Goal: Feedback & Contribution: Contribute content

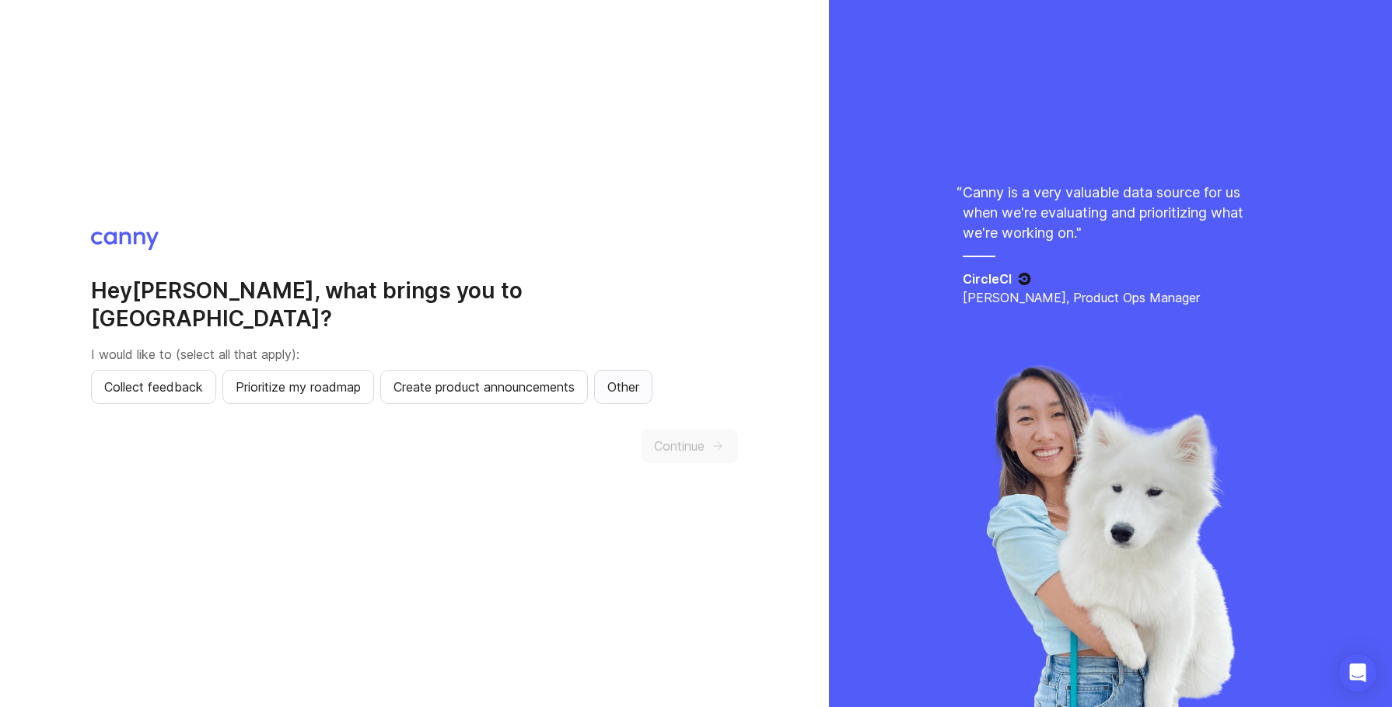
click at [639, 378] on span "Other" at bounding box center [623, 387] width 32 height 19
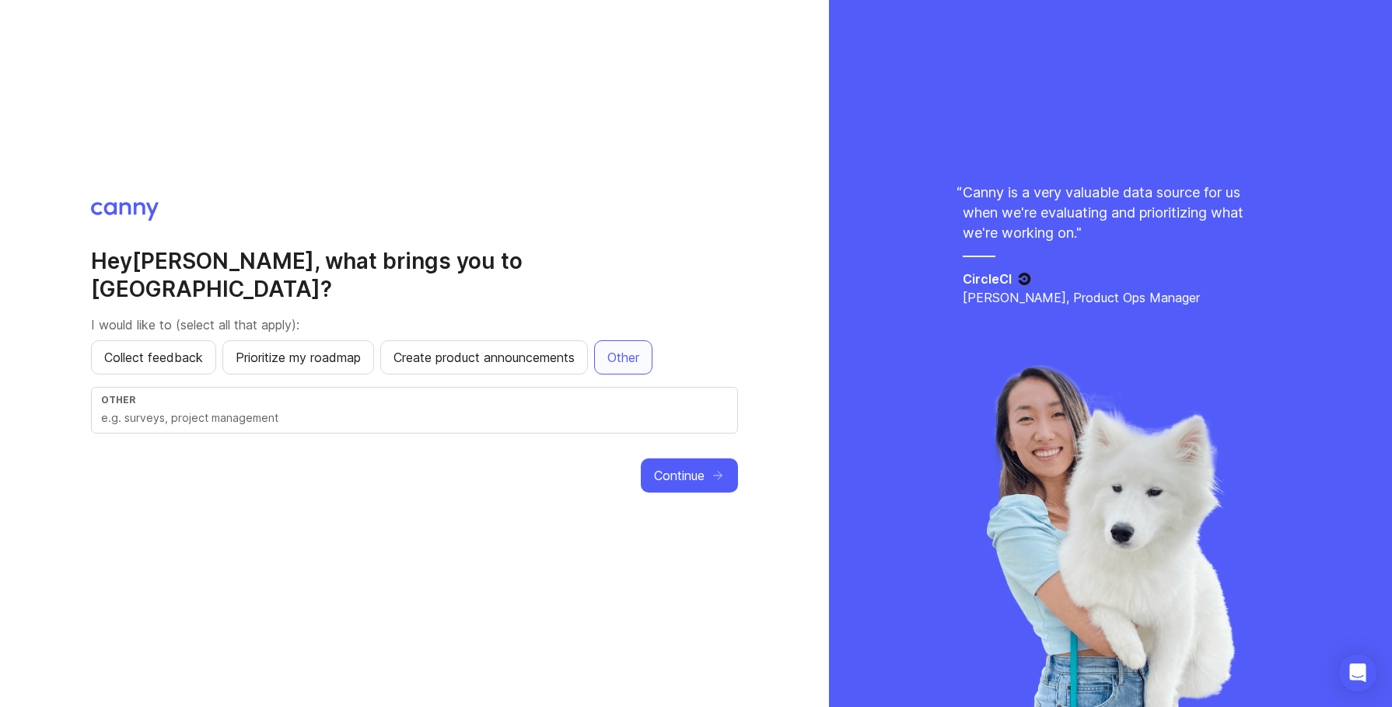
click at [512, 394] on div "Other" at bounding box center [414, 400] width 627 height 12
type input "product release mgmgt & feedback"
click at [725, 469] on icon "button" at bounding box center [718, 476] width 14 height 14
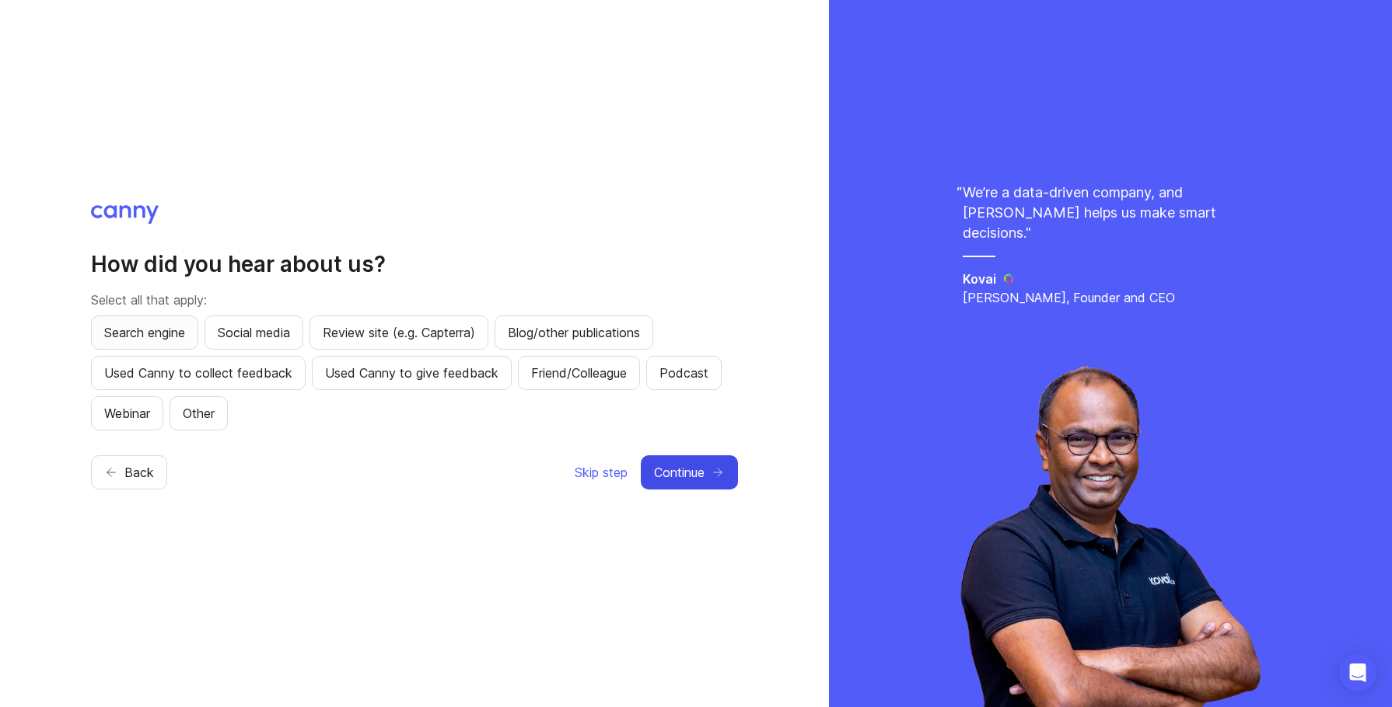
click at [138, 323] on span "Search engine" at bounding box center [144, 332] width 81 height 19
click at [700, 474] on span "Continue" at bounding box center [679, 472] width 51 height 19
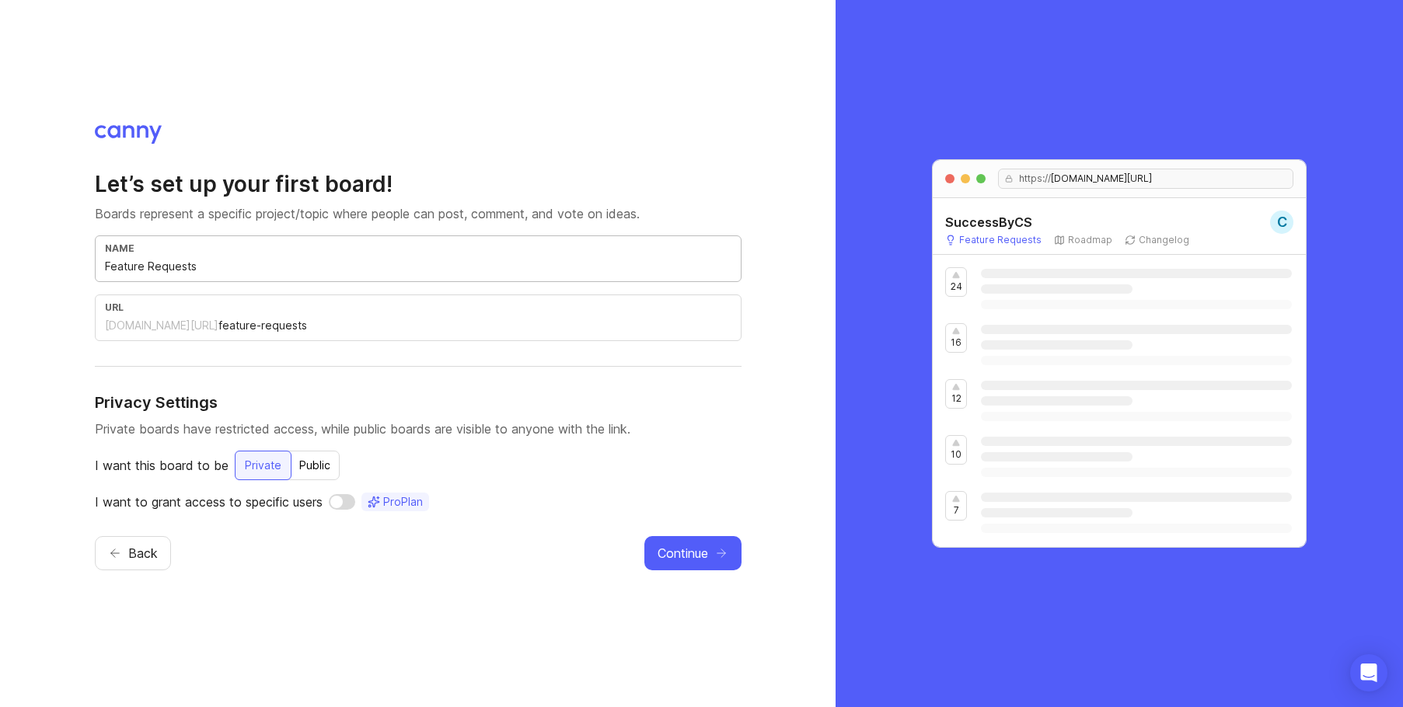
click at [360, 271] on input "Feature Requests" at bounding box center [418, 266] width 627 height 17
click at [720, 557] on icon "button" at bounding box center [721, 554] width 14 height 14
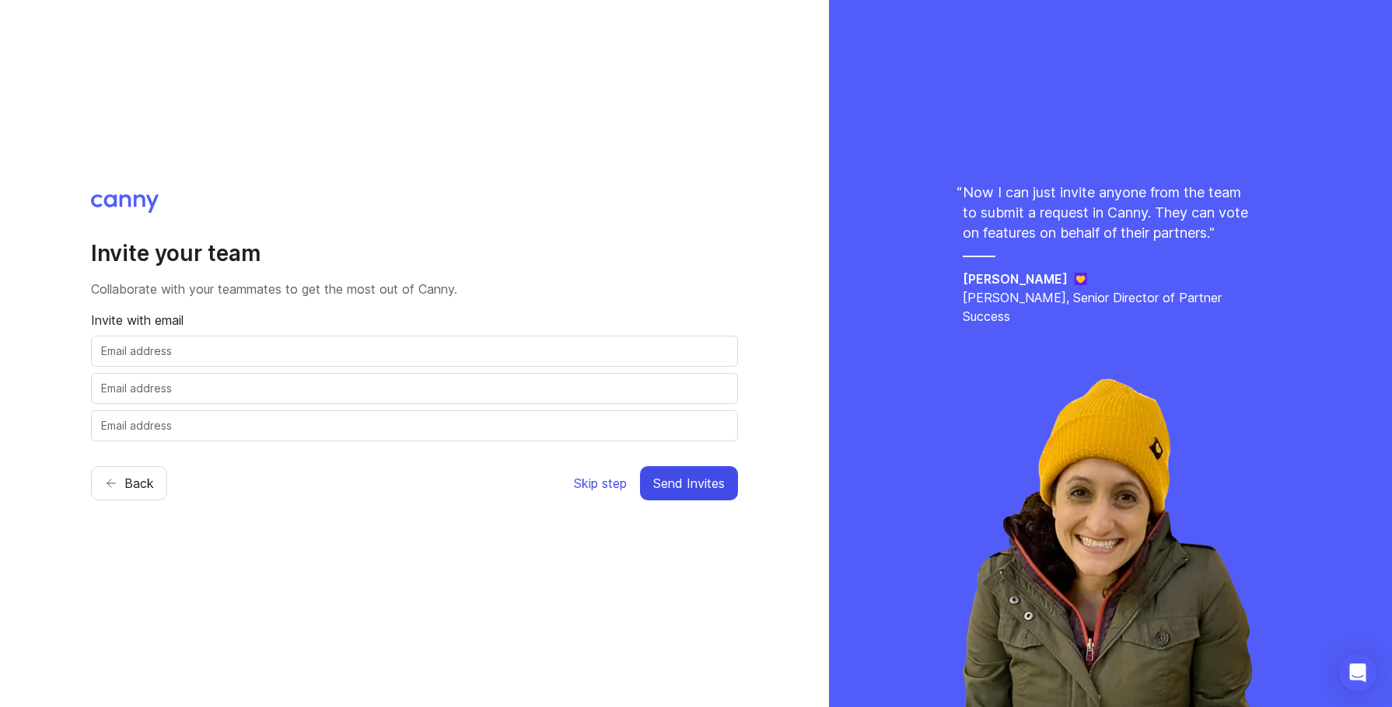
click at [612, 486] on span "Skip step" at bounding box center [600, 483] width 53 height 19
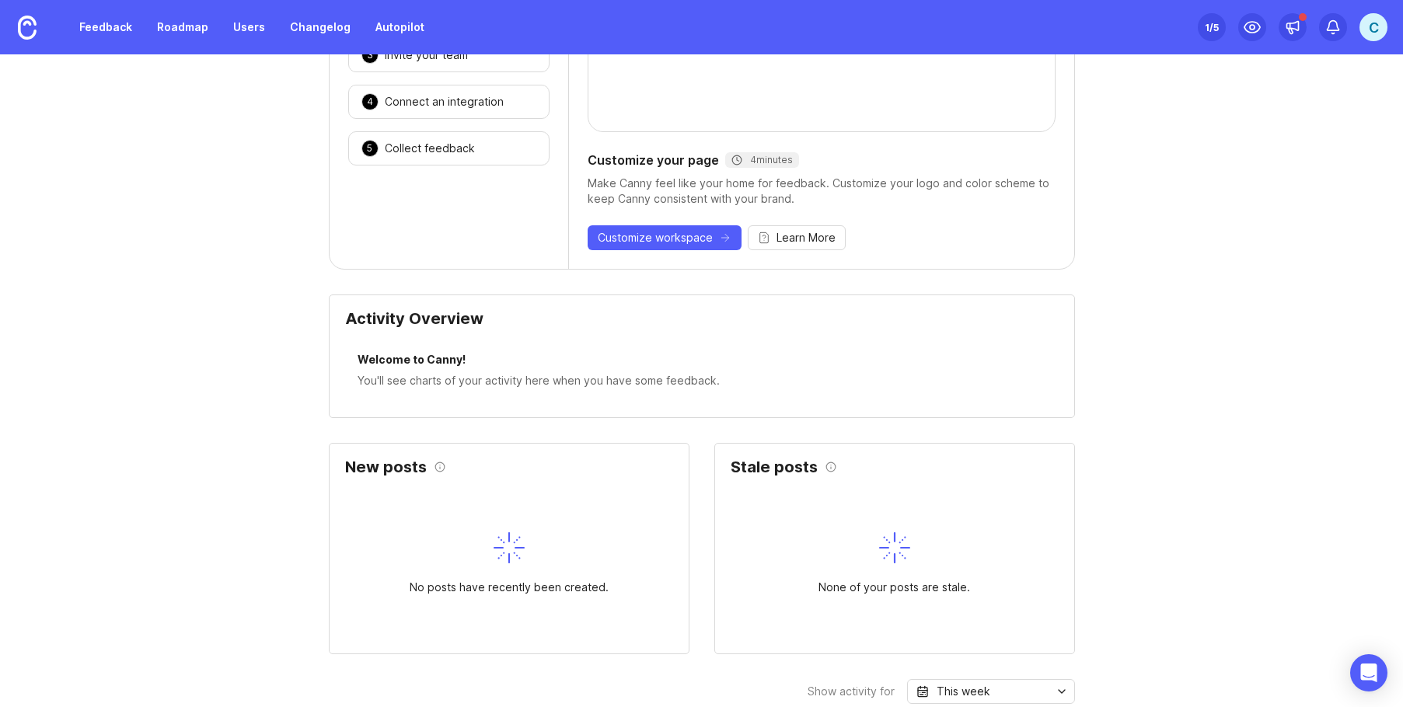
scroll to position [130, 0]
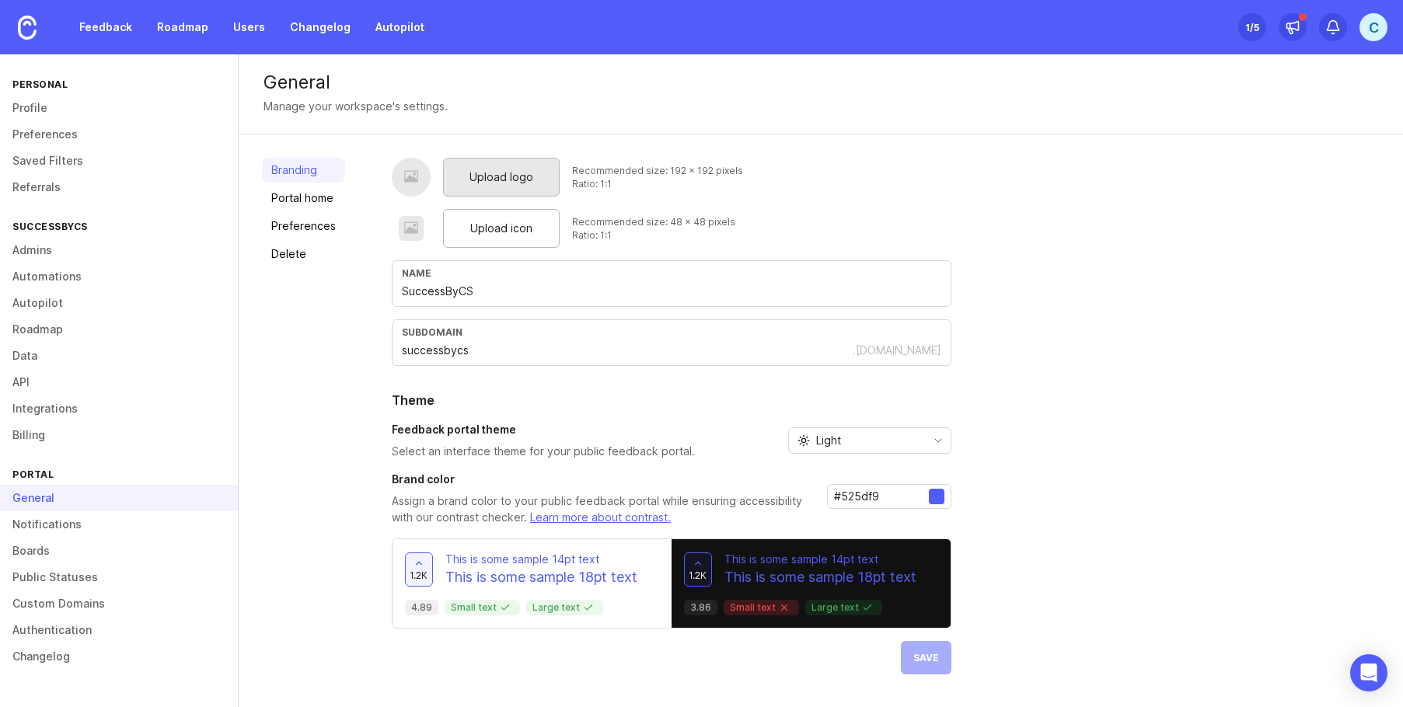
click at [512, 183] on span "Upload logo" at bounding box center [502, 177] width 64 height 17
click at [513, 230] on span "Upload icon" at bounding box center [501, 228] width 62 height 17
click at [643, 559] on div "1.2k This is some sample 14pt text This is some sample 18pt text" at bounding box center [532, 570] width 254 height 36
click at [921, 566] on div "1.2k This is some sample 14pt text This is some sample 18pt text" at bounding box center [811, 570] width 254 height 36
click at [826, 613] on p "Large text" at bounding box center [844, 608] width 65 height 12
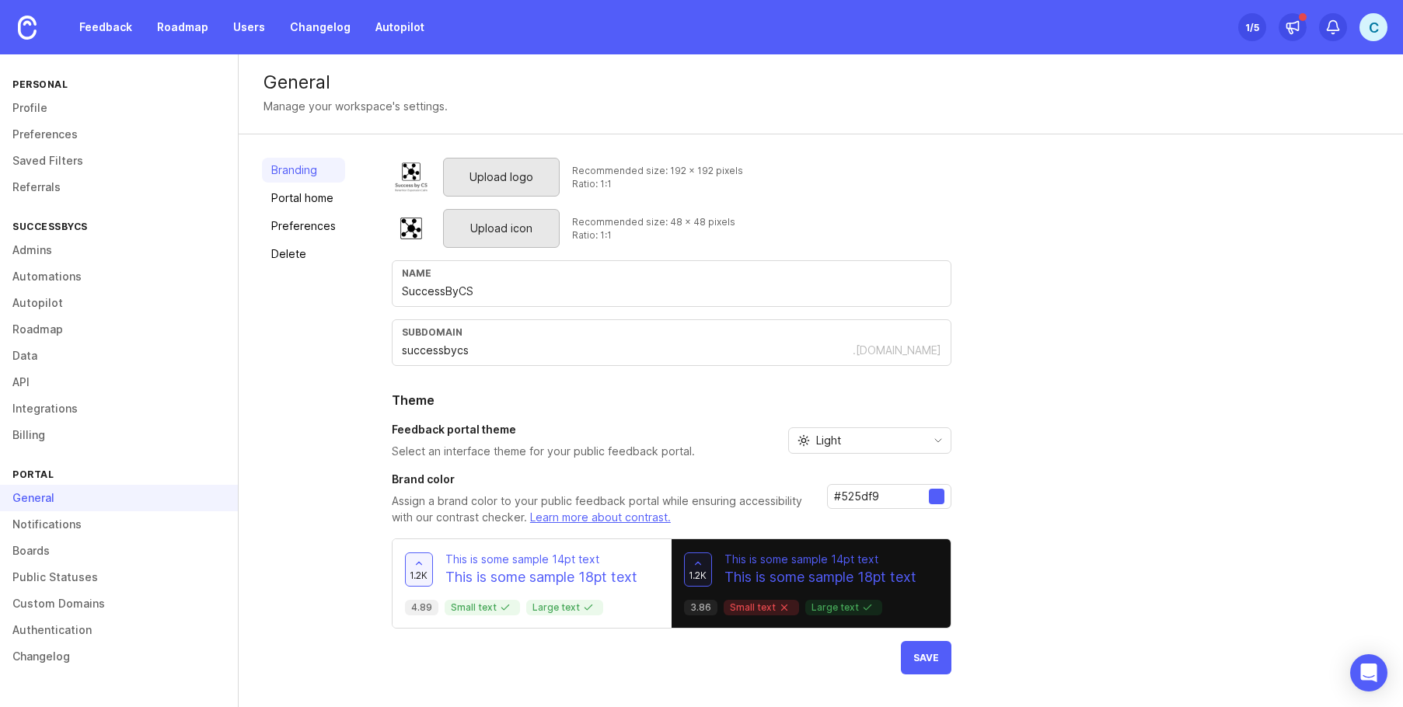
click at [750, 607] on p "Small text" at bounding box center [761, 608] width 63 height 12
click at [889, 495] on input "#525df9" at bounding box center [881, 496] width 95 height 17
drag, startPoint x: 882, startPoint y: 487, endPoint x: 783, endPoint y: 493, distance: 98.9
click at [783, 493] on div "Brand color Assign a brand color to your public feedback portal while ensuring …" at bounding box center [672, 499] width 560 height 54
click at [891, 492] on input "#525df9" at bounding box center [881, 496] width 95 height 17
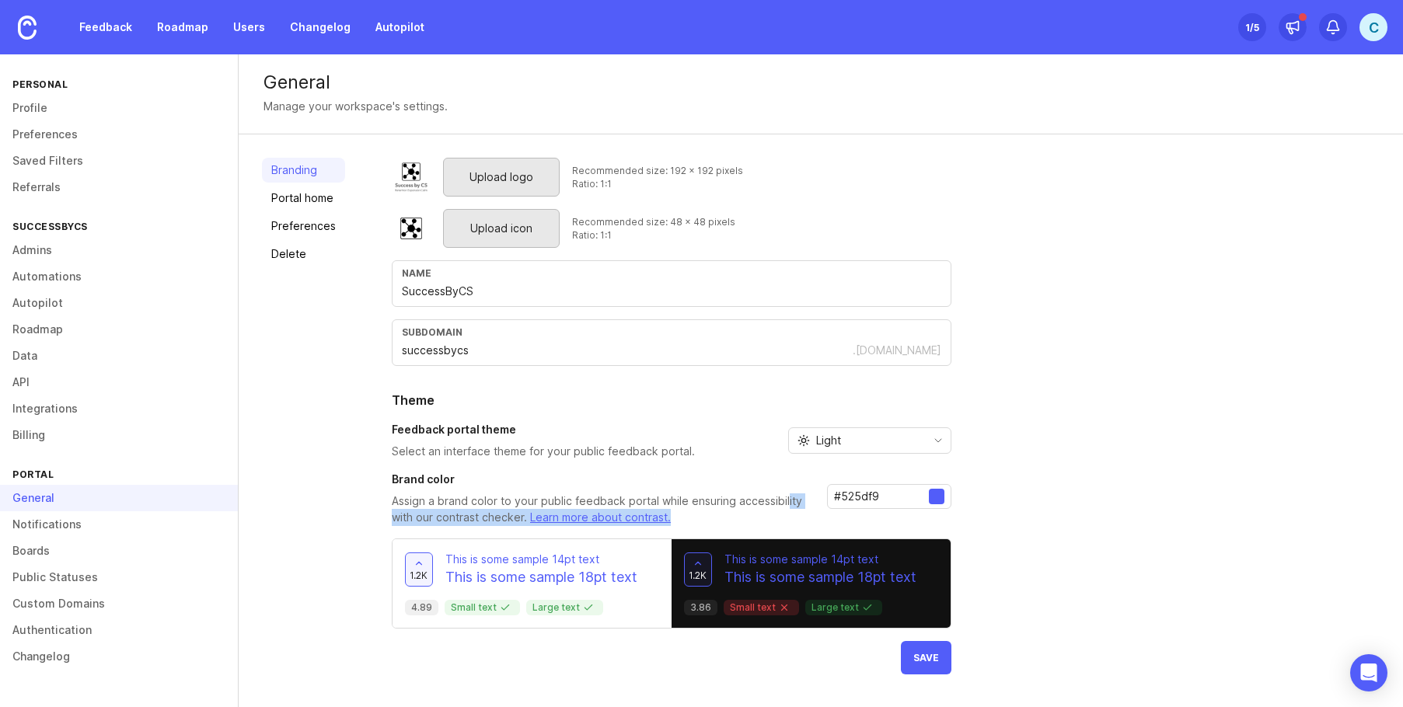
click at [889, 495] on input "#525df9" at bounding box center [881, 496] width 95 height 17
drag, startPoint x: 889, startPoint y: 495, endPoint x: 845, endPoint y: 495, distance: 44.3
click at [845, 495] on input "#525df9" at bounding box center [881, 496] width 95 height 17
paste input "2b982b"
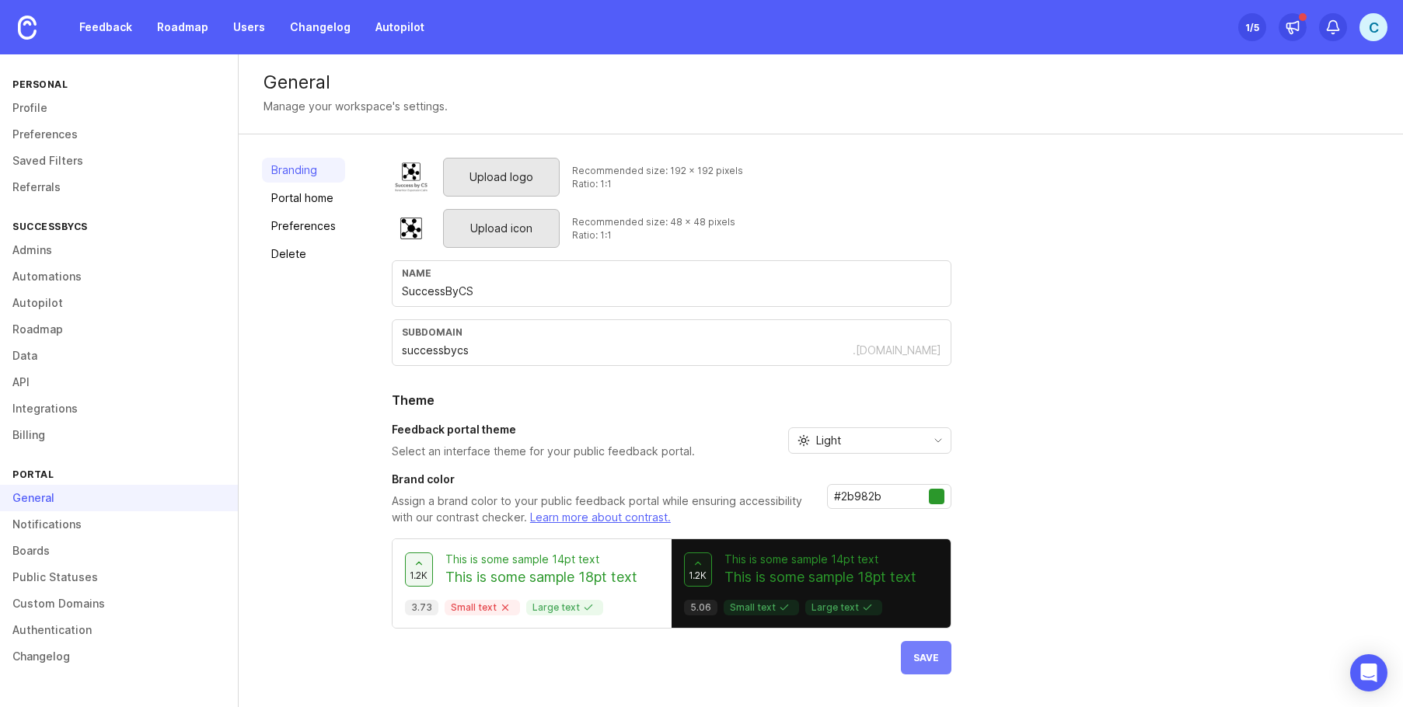
type input "#2b982b"
click at [937, 655] on button "Save" at bounding box center [926, 657] width 51 height 33
click at [1032, 510] on div "Upload logo Recommended size: 192 x 192 pixels Ratio: 1:1 Upload icon Recommend…" at bounding box center [886, 416] width 988 height 517
click at [316, 197] on link "Portal home" at bounding box center [303, 198] width 83 height 25
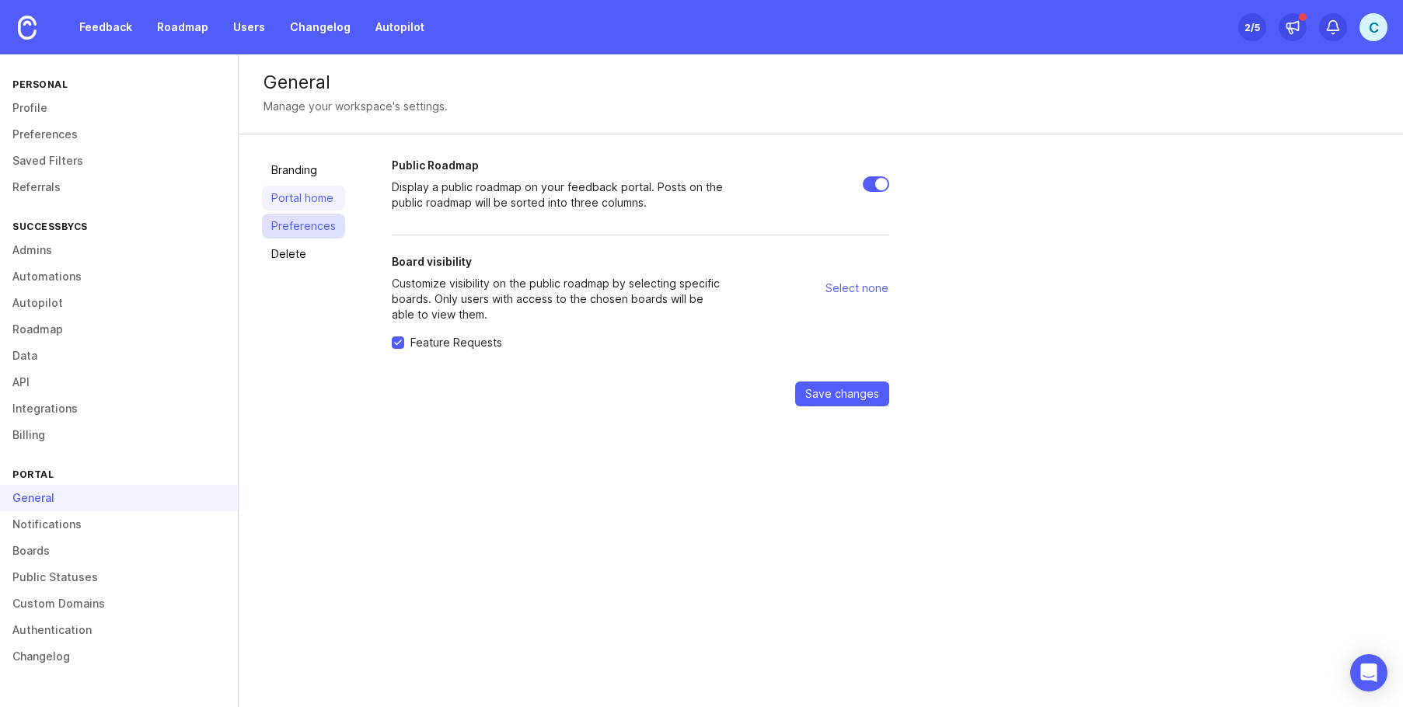
click at [299, 218] on link "Preferences" at bounding box center [303, 226] width 83 height 25
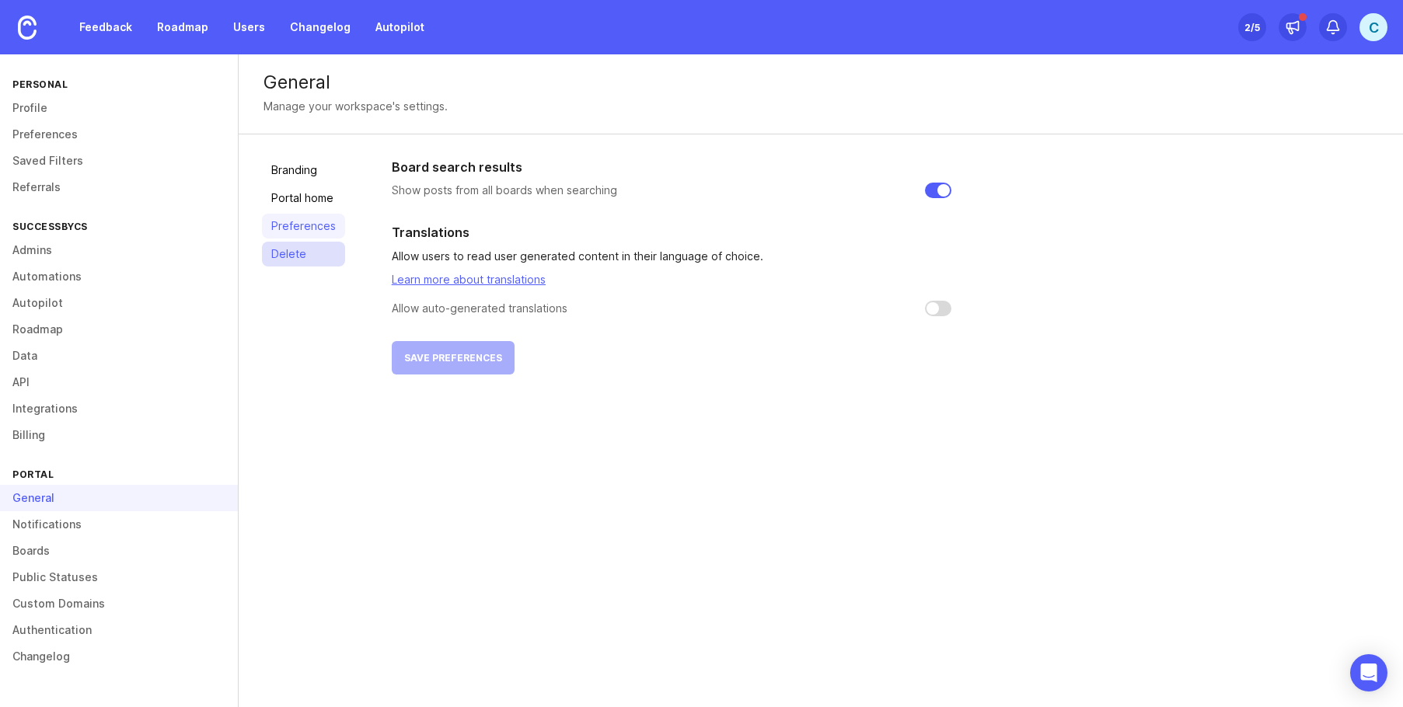
click at [288, 250] on link "Delete" at bounding box center [303, 254] width 83 height 25
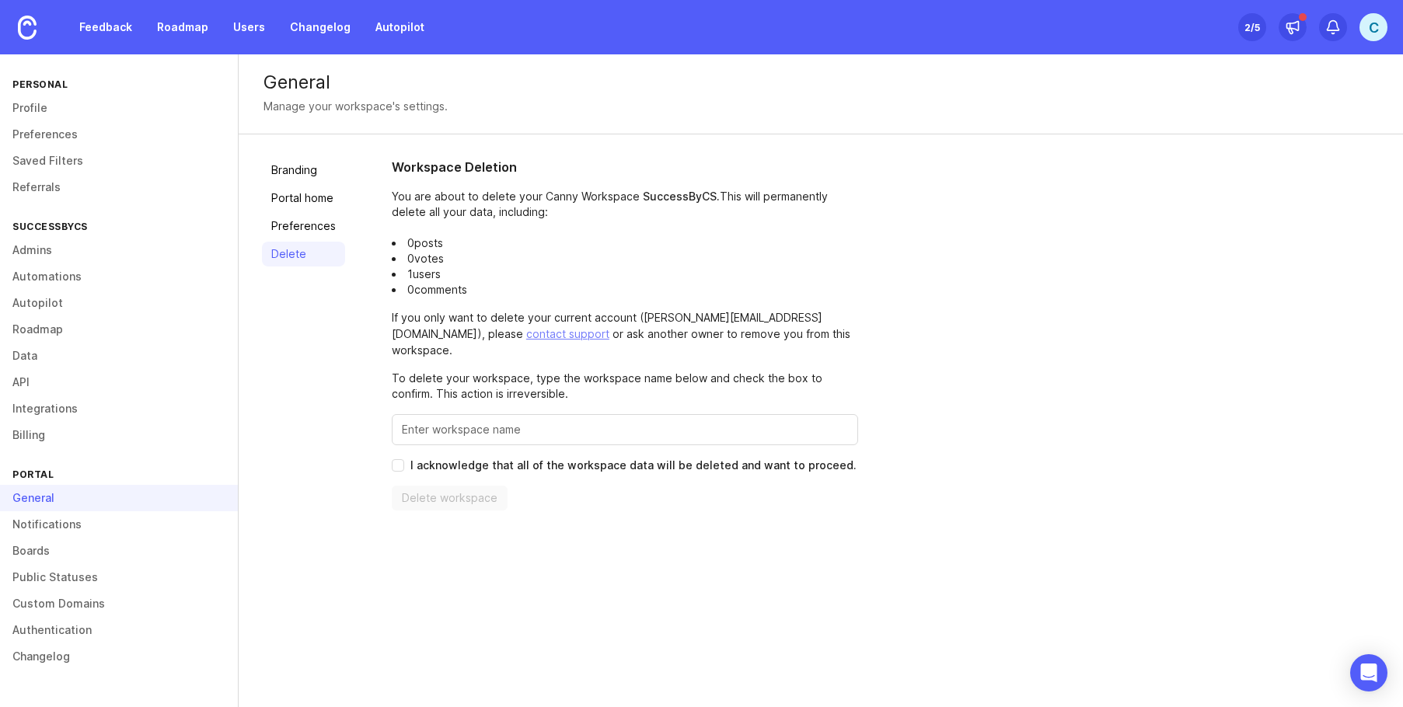
drag, startPoint x: 288, startPoint y: 250, endPoint x: 304, endPoint y: 347, distance: 97.8
click at [309, 351] on div "Branding Portal home Preferences Delete" at bounding box center [303, 334] width 83 height 353
click at [79, 526] on link "Notifications" at bounding box center [119, 525] width 238 height 26
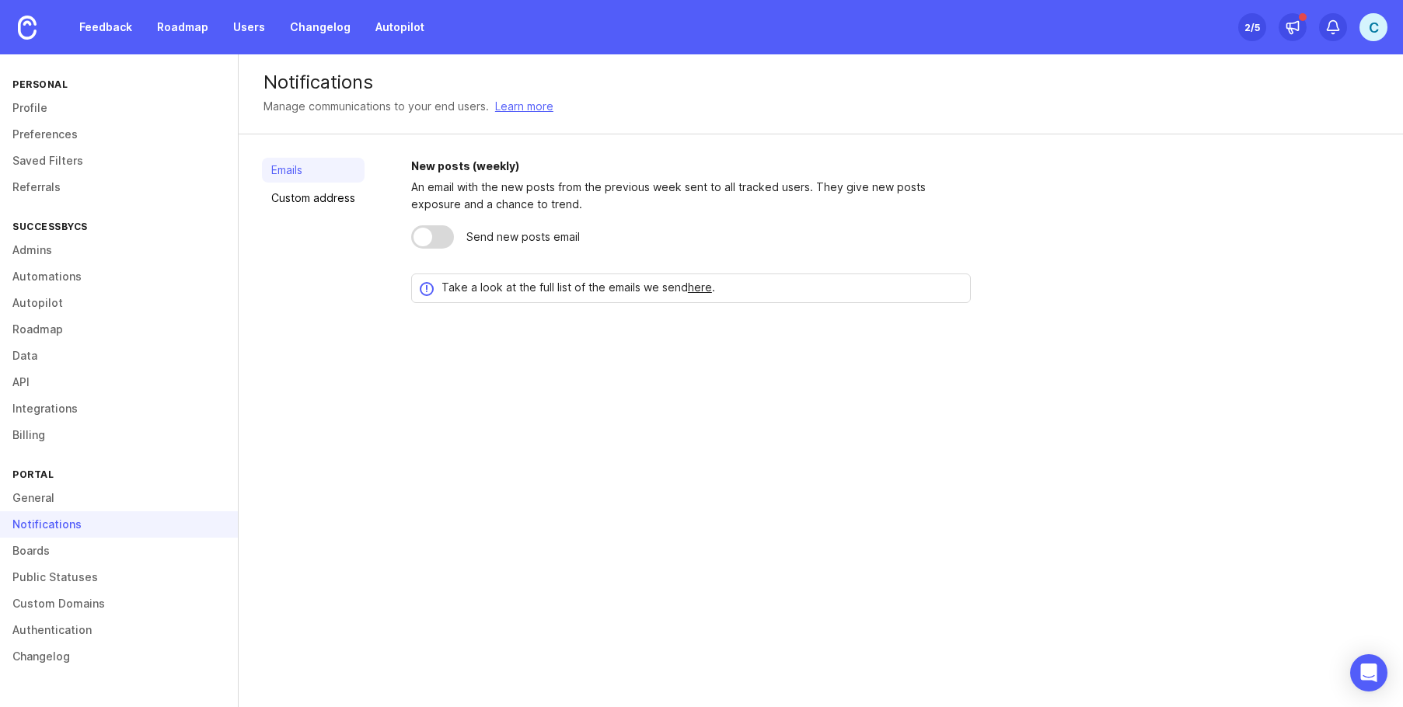
click at [438, 236] on div at bounding box center [432, 236] width 43 height 23
click at [424, 235] on div at bounding box center [432, 236] width 43 height 23
click at [57, 550] on link "Boards" at bounding box center [119, 551] width 238 height 26
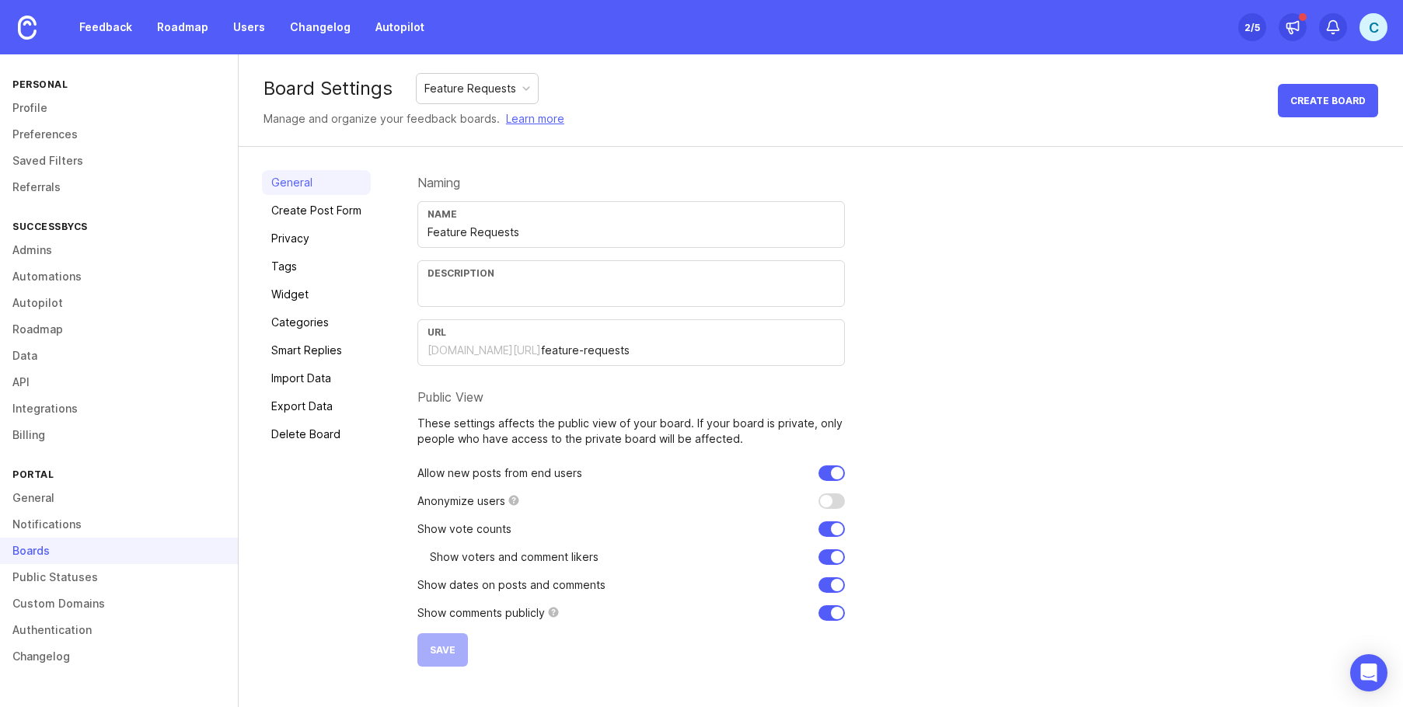
click at [498, 301] on div "Description" at bounding box center [631, 283] width 428 height 47
click at [96, 570] on link "Public Statuses" at bounding box center [119, 577] width 238 height 26
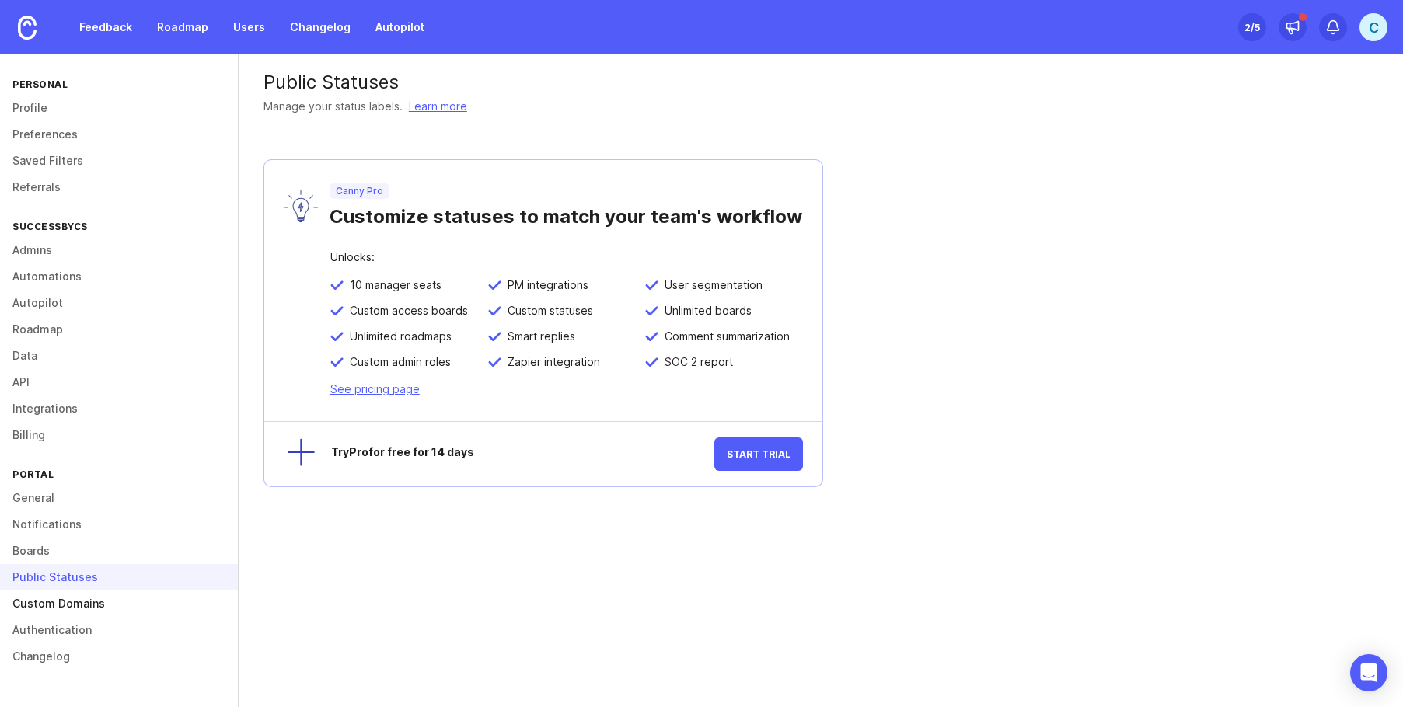
click at [114, 603] on link "Custom Domains" at bounding box center [119, 604] width 238 height 26
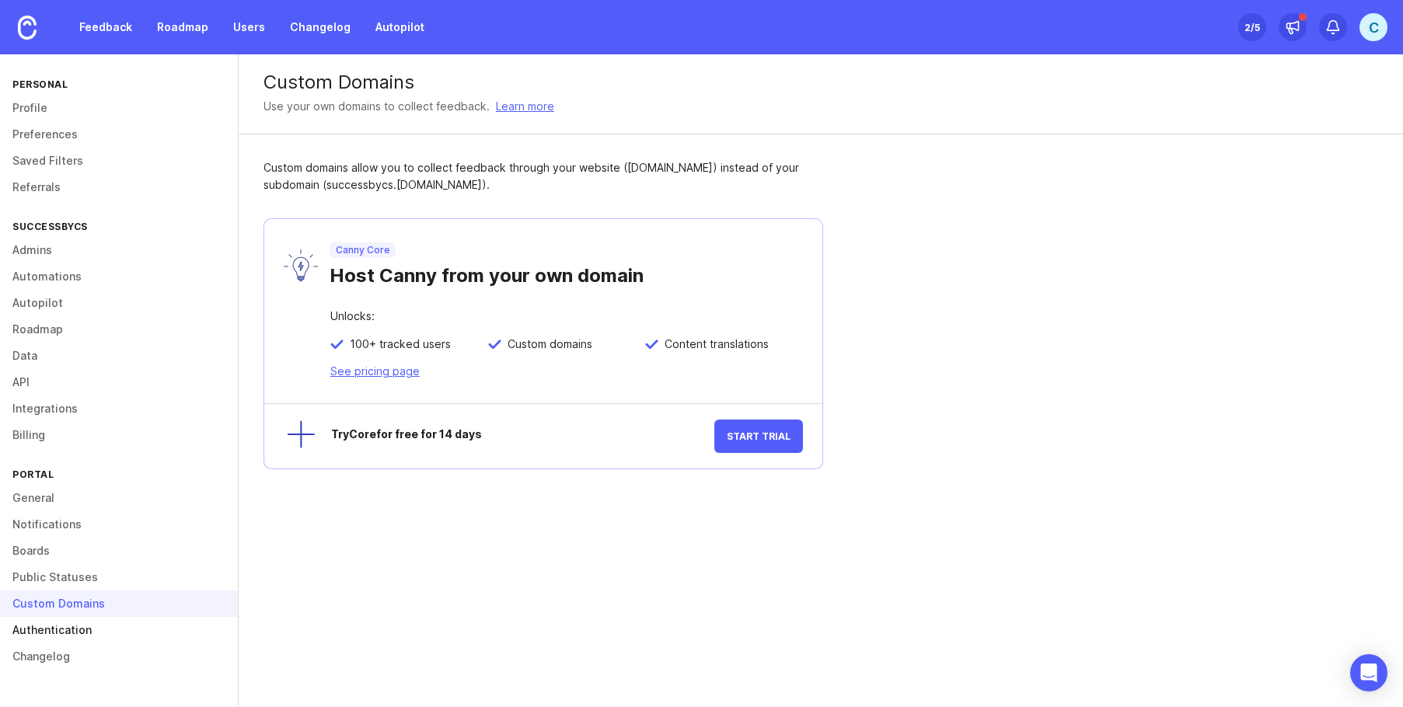
click at [84, 633] on link "Authentication" at bounding box center [119, 630] width 238 height 26
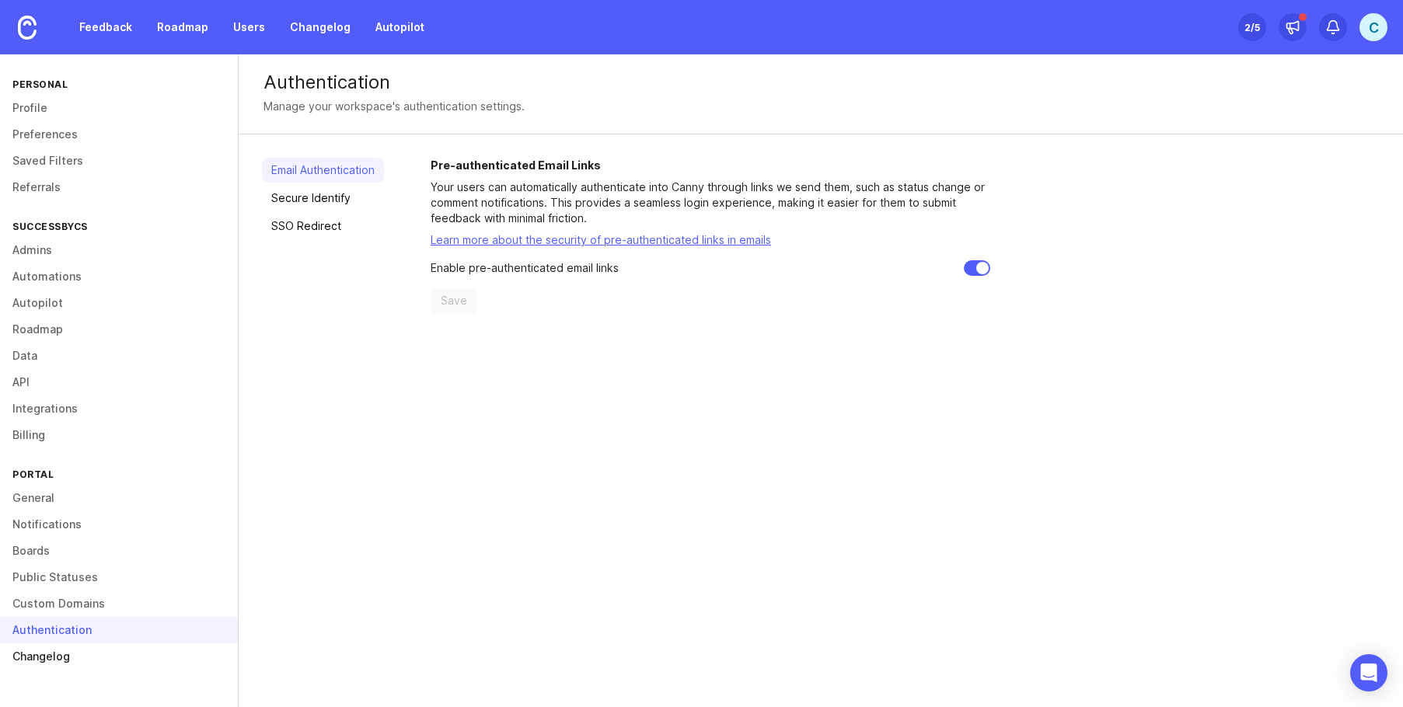
click at [71, 659] on link "Changelog" at bounding box center [119, 657] width 238 height 26
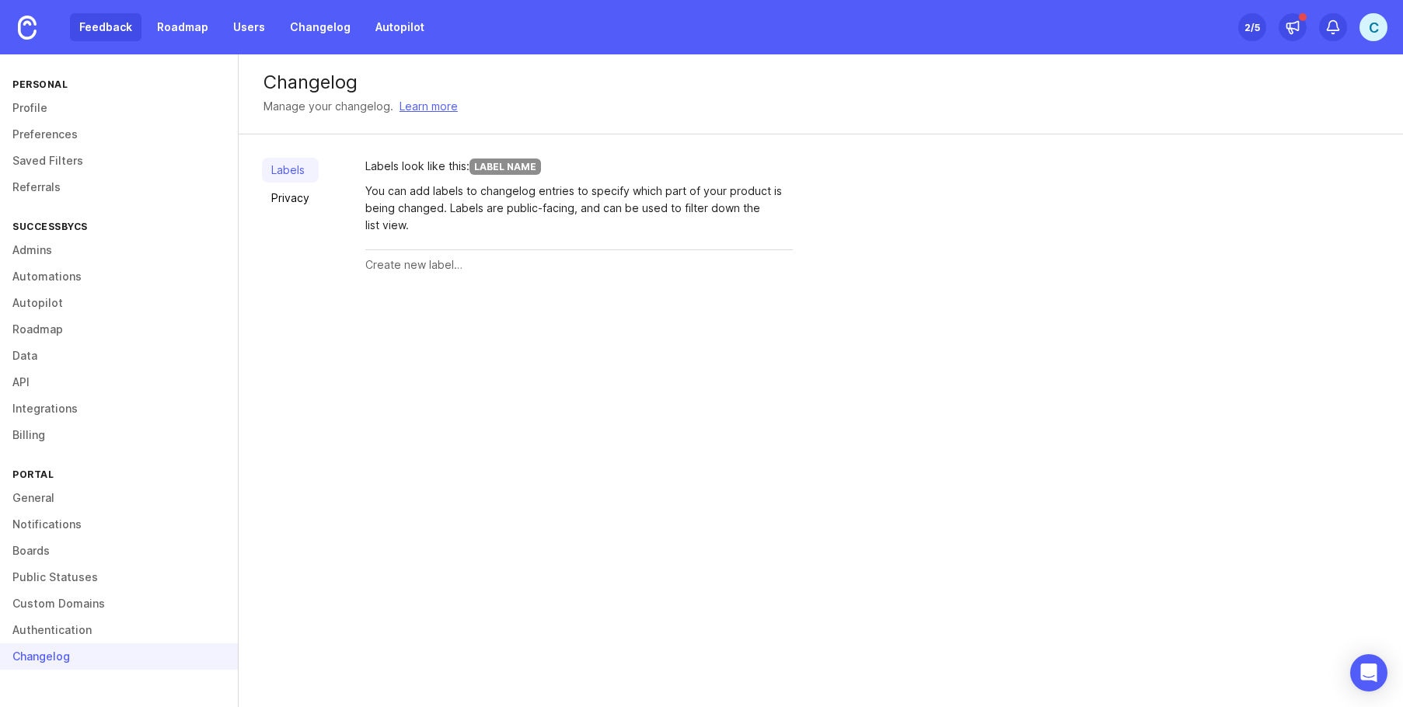
click at [105, 23] on link "Feedback" at bounding box center [106, 27] width 72 height 28
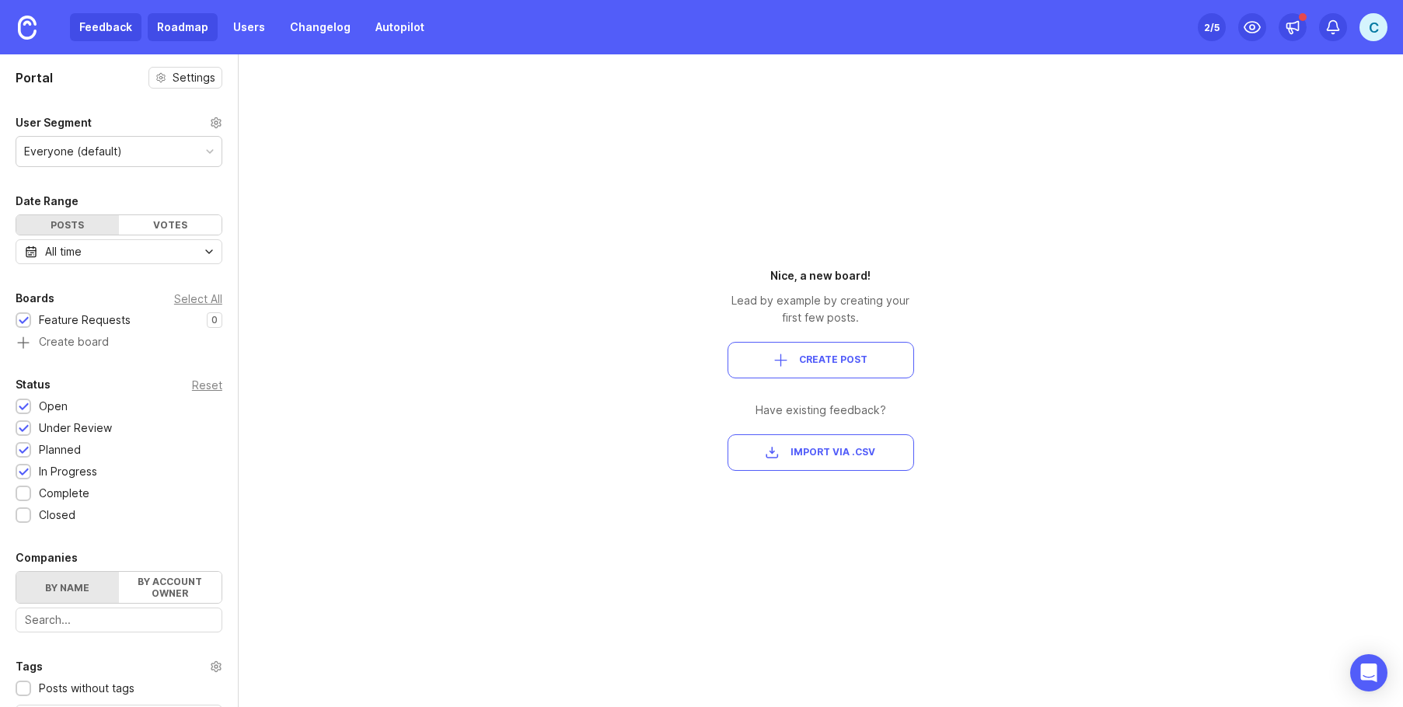
click at [177, 30] on link "Roadmap" at bounding box center [183, 27] width 70 height 28
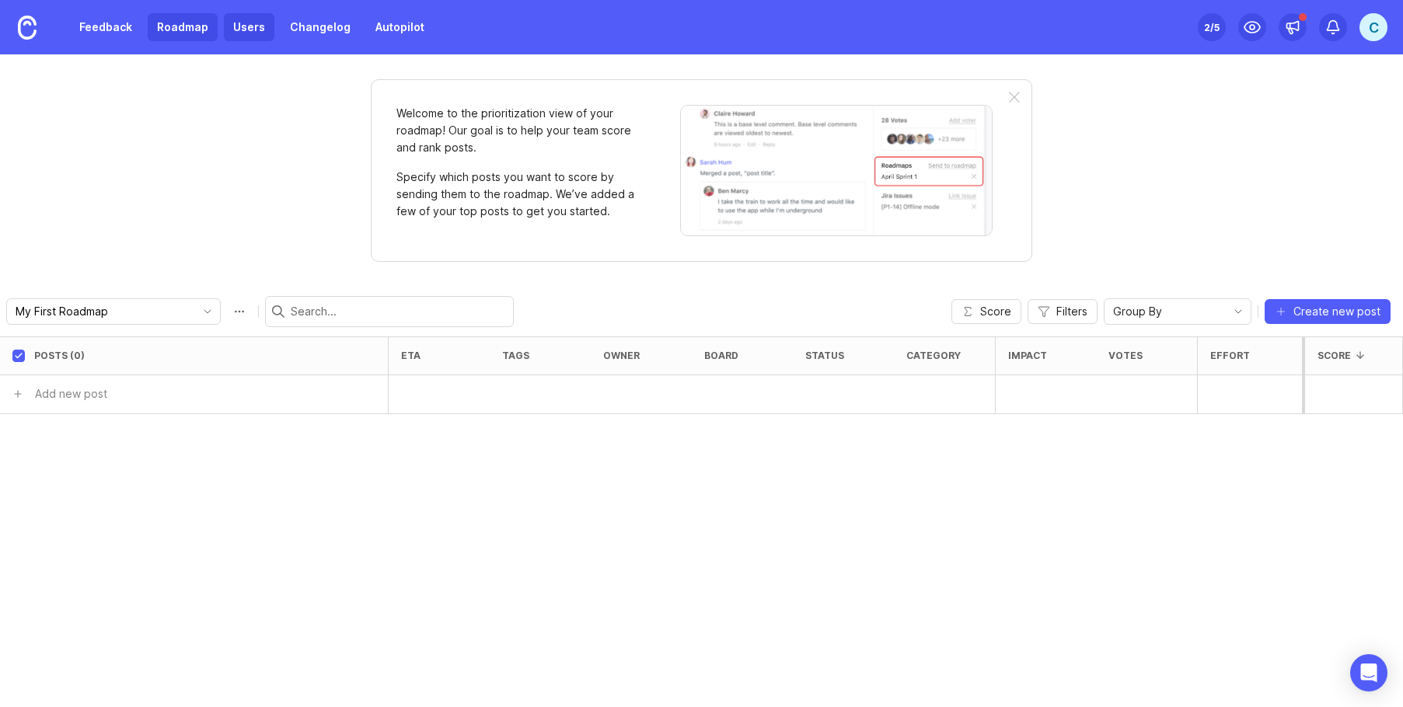
click at [252, 25] on link "Users" at bounding box center [249, 27] width 51 height 28
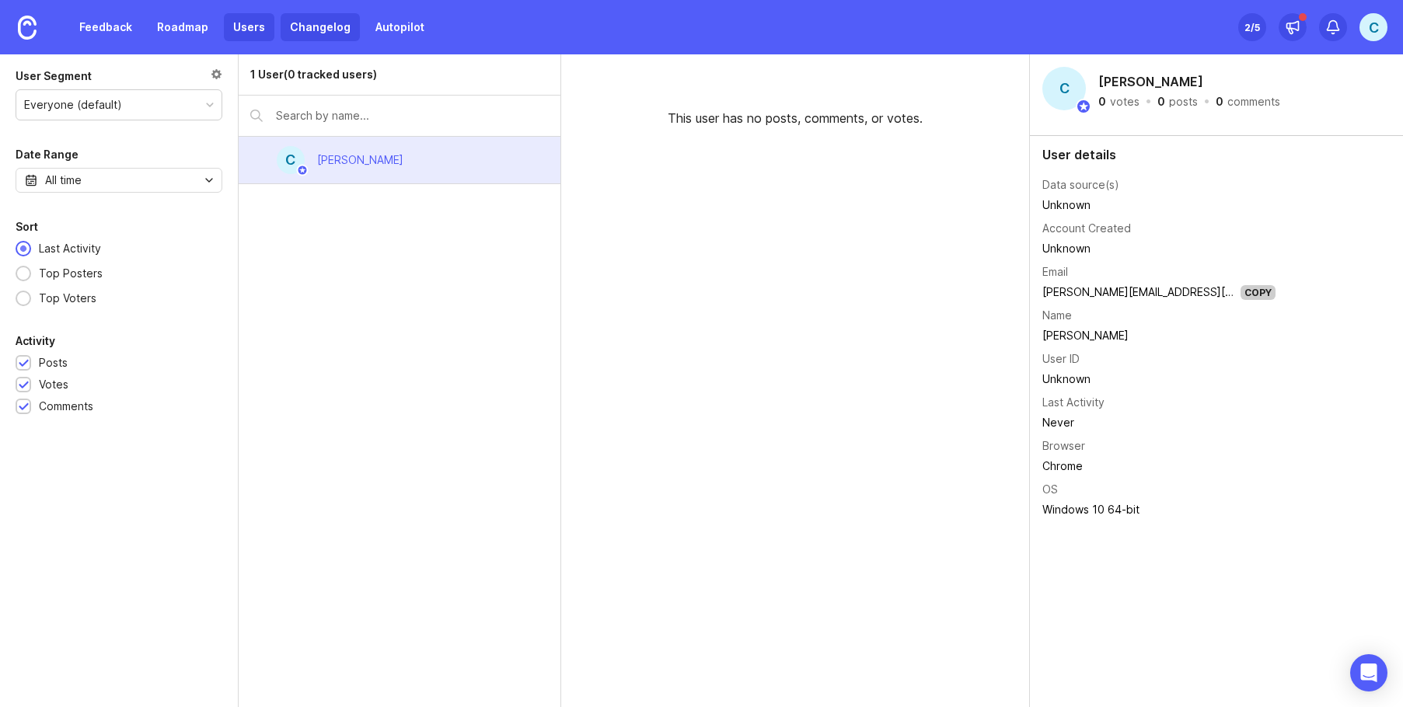
click at [326, 23] on link "Changelog" at bounding box center [320, 27] width 79 height 28
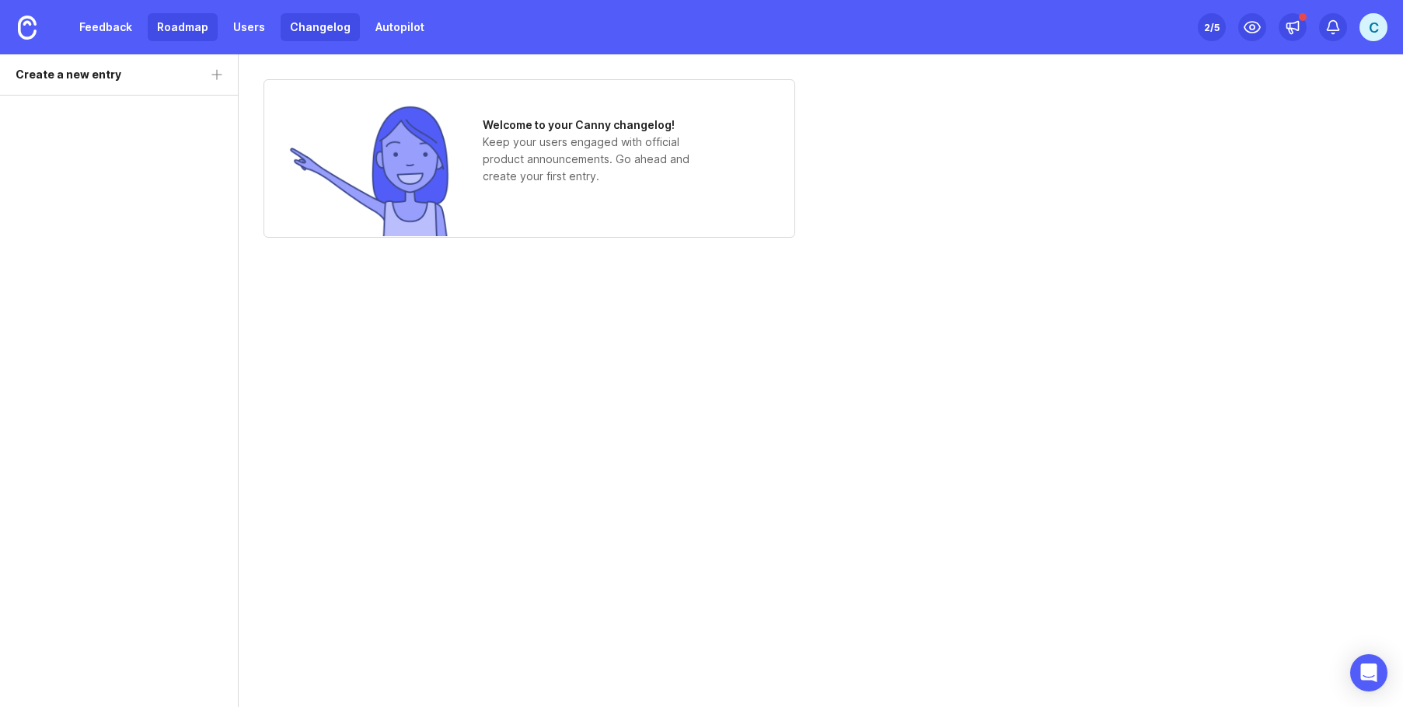
click at [189, 22] on link "Roadmap" at bounding box center [183, 27] width 70 height 28
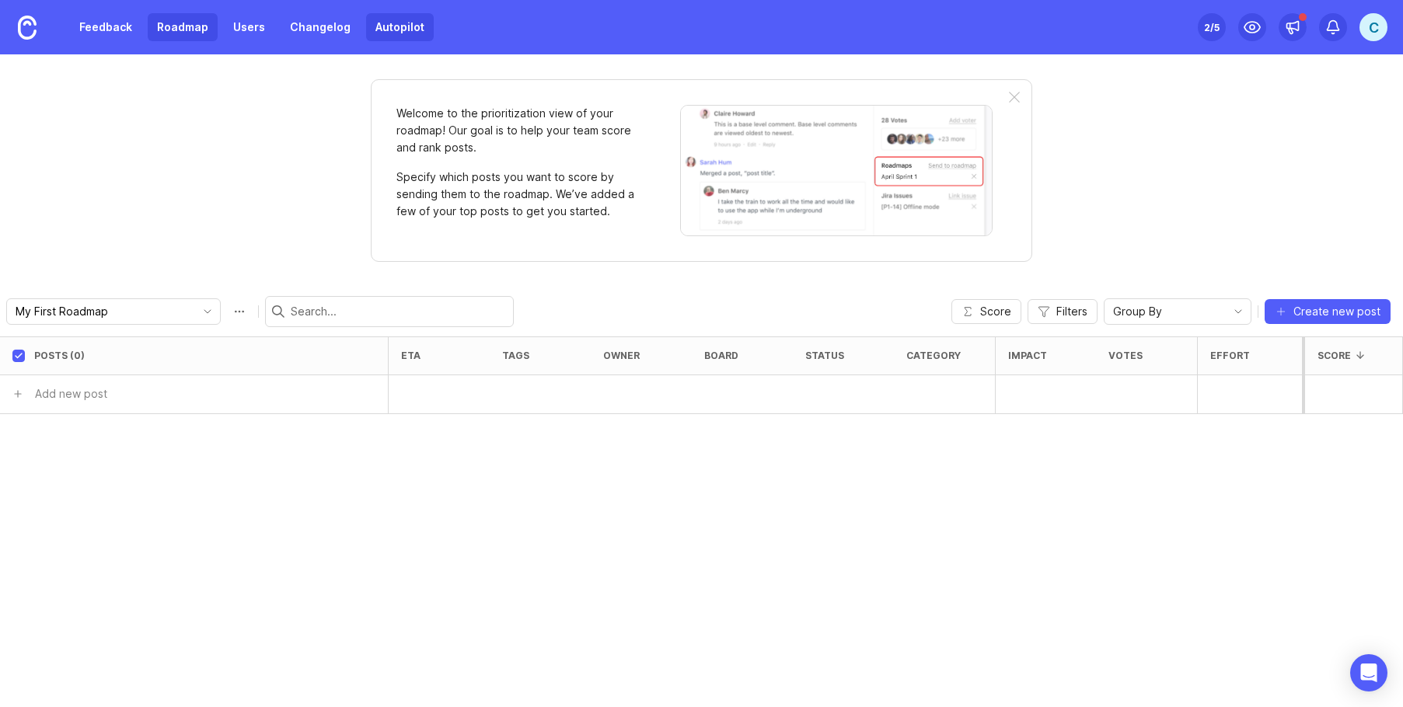
click at [403, 33] on link "Autopilot" at bounding box center [400, 27] width 68 height 28
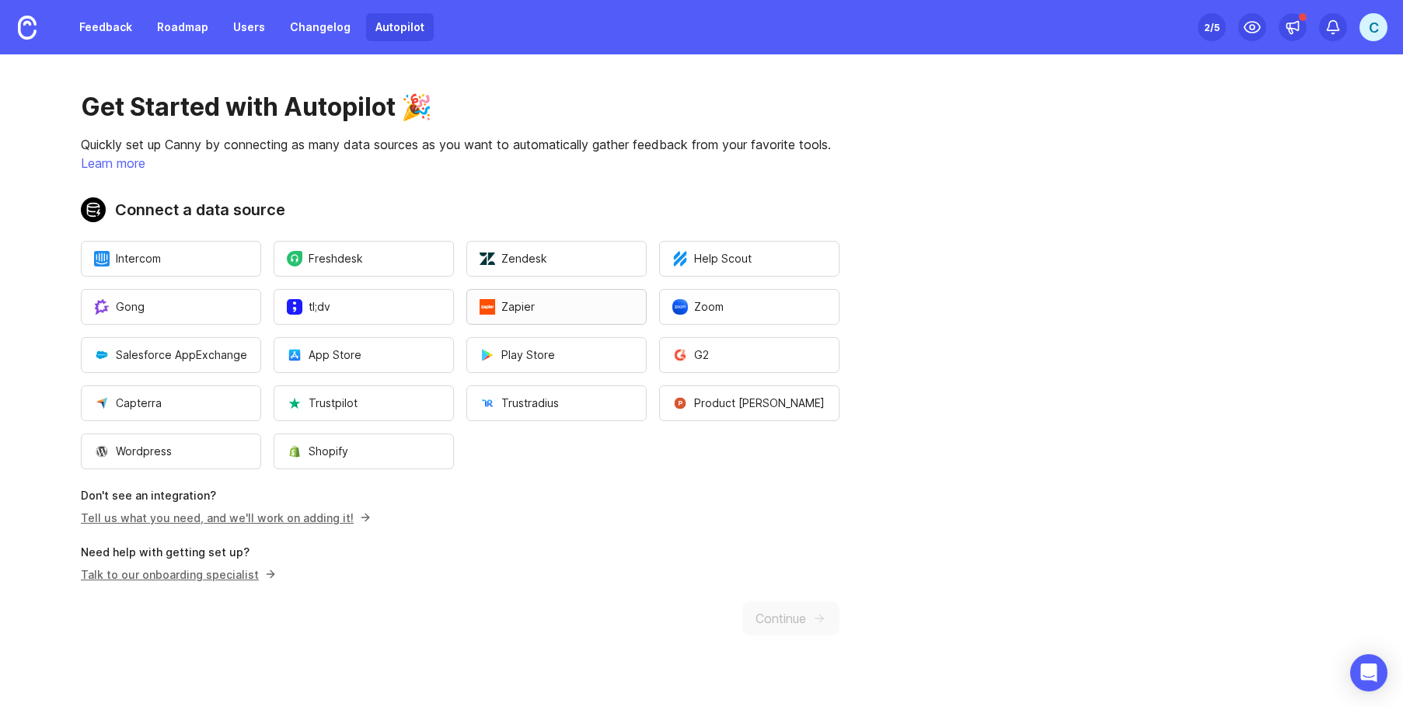
click at [558, 304] on button "Zapier" at bounding box center [556, 307] width 180 height 36
click at [30, 20] on img at bounding box center [27, 28] width 19 height 24
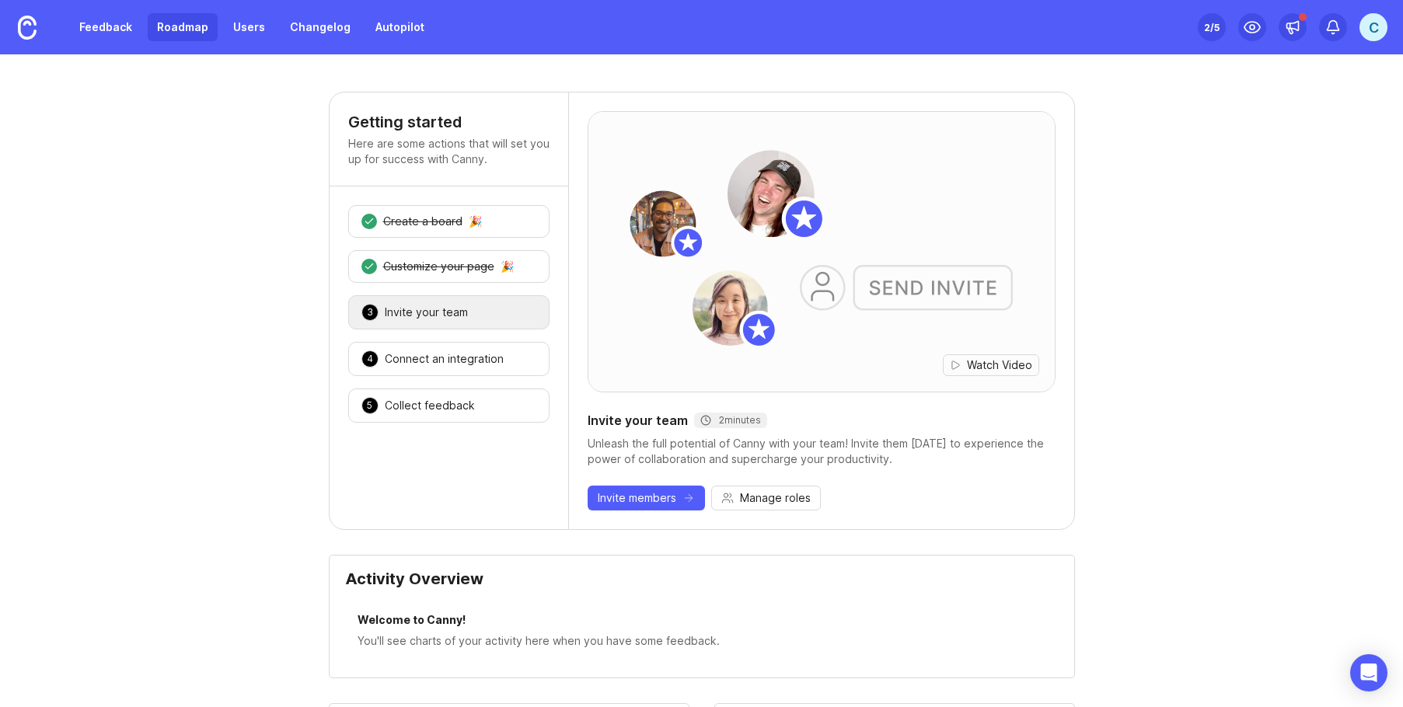
click at [186, 21] on link "Roadmap" at bounding box center [183, 27] width 70 height 28
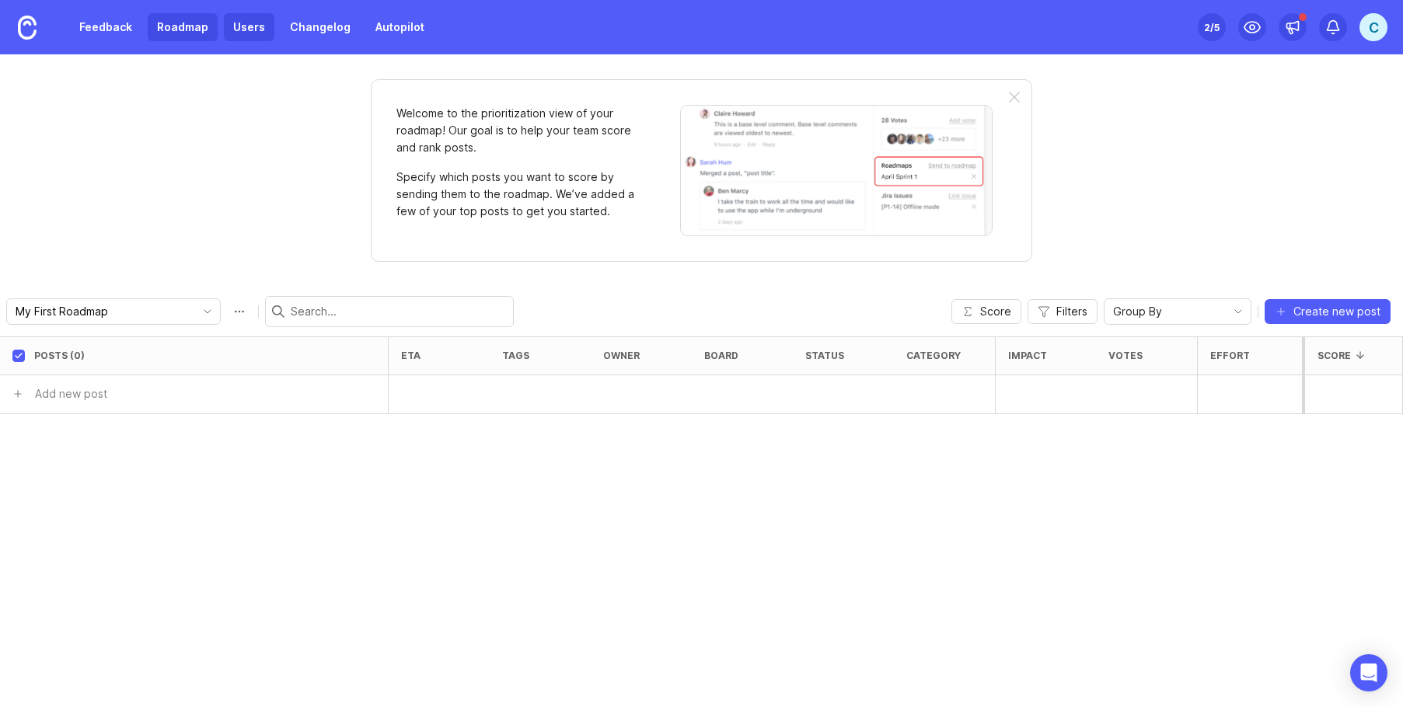
click at [251, 30] on link "Users" at bounding box center [249, 27] width 51 height 28
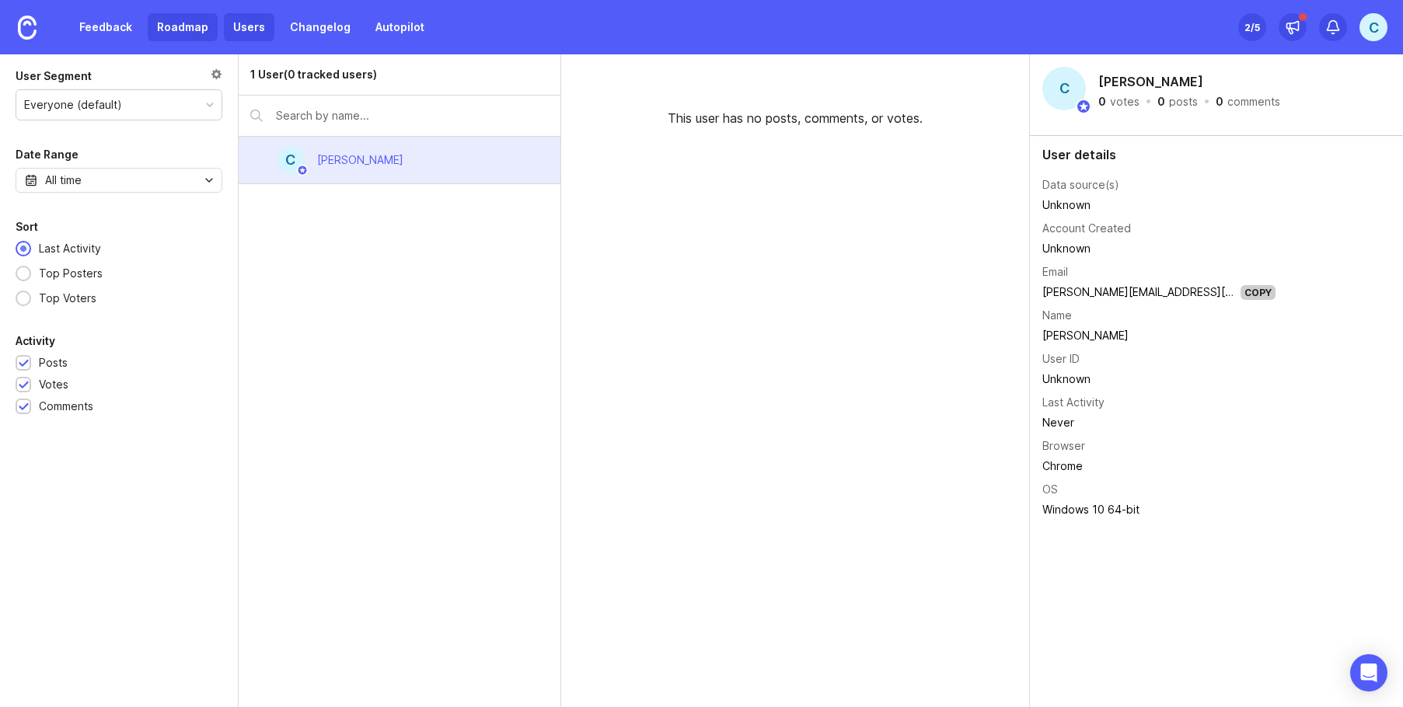
click at [167, 26] on link "Roadmap" at bounding box center [183, 27] width 70 height 28
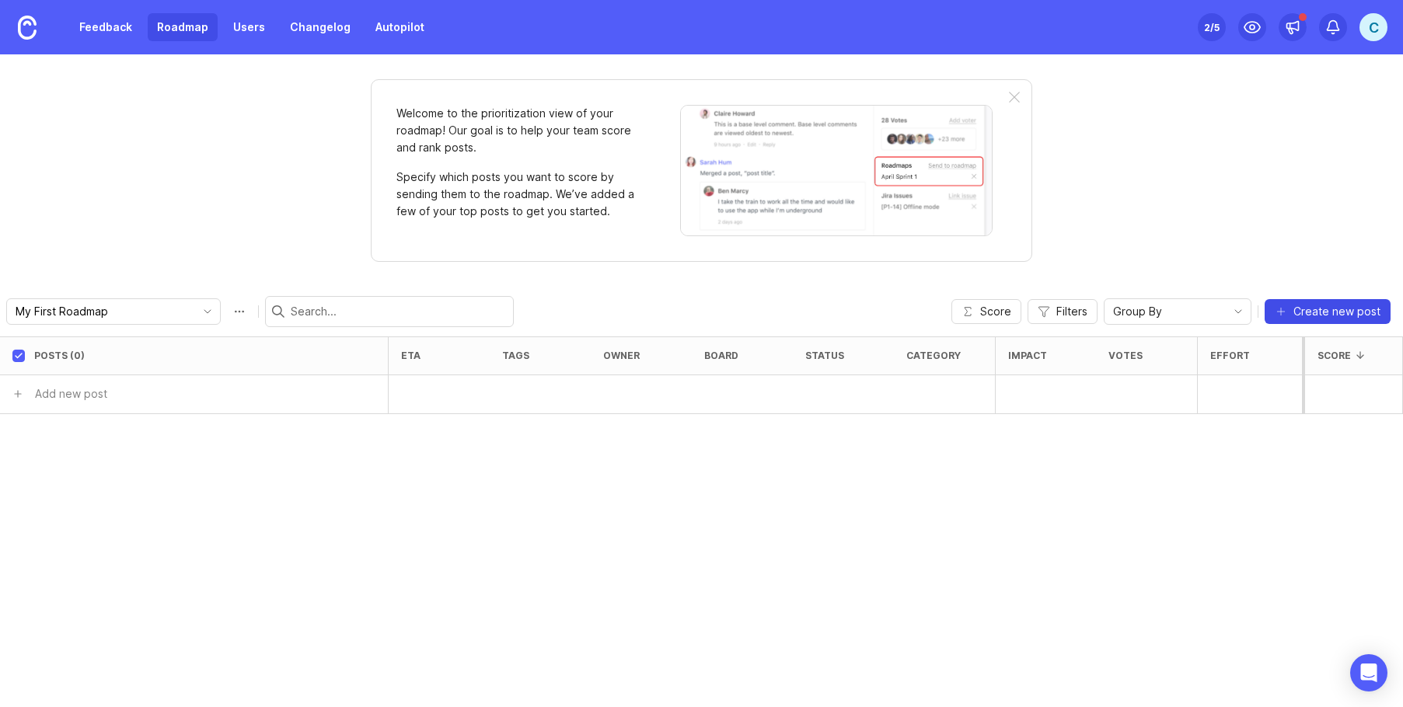
click at [1345, 306] on span "Create new post" at bounding box center [1337, 312] width 87 height 16
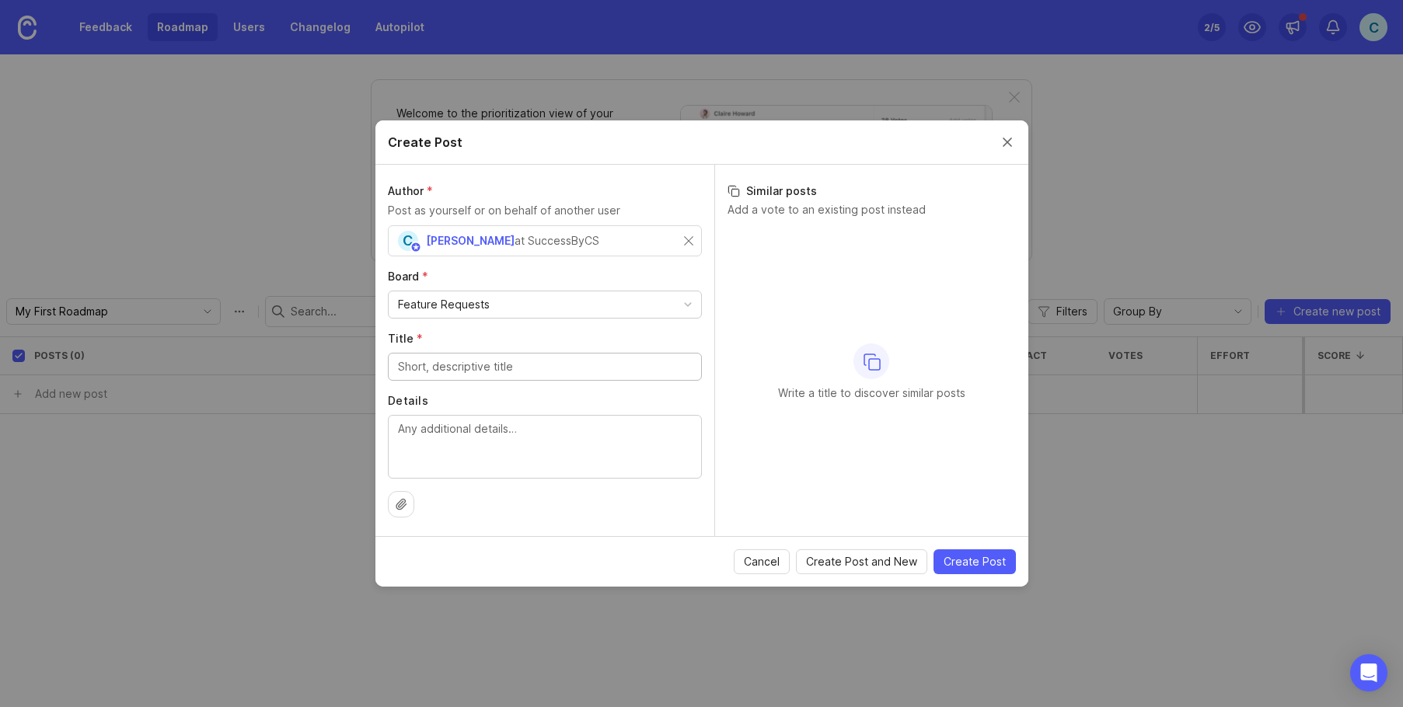
click at [550, 311] on div "Feature Requests" at bounding box center [545, 305] width 313 height 26
click at [554, 285] on div "Board * Feature Requests" at bounding box center [545, 294] width 314 height 50
click at [538, 369] on input "Title *" at bounding box center [545, 366] width 294 height 17
type input "A"
type input "L"
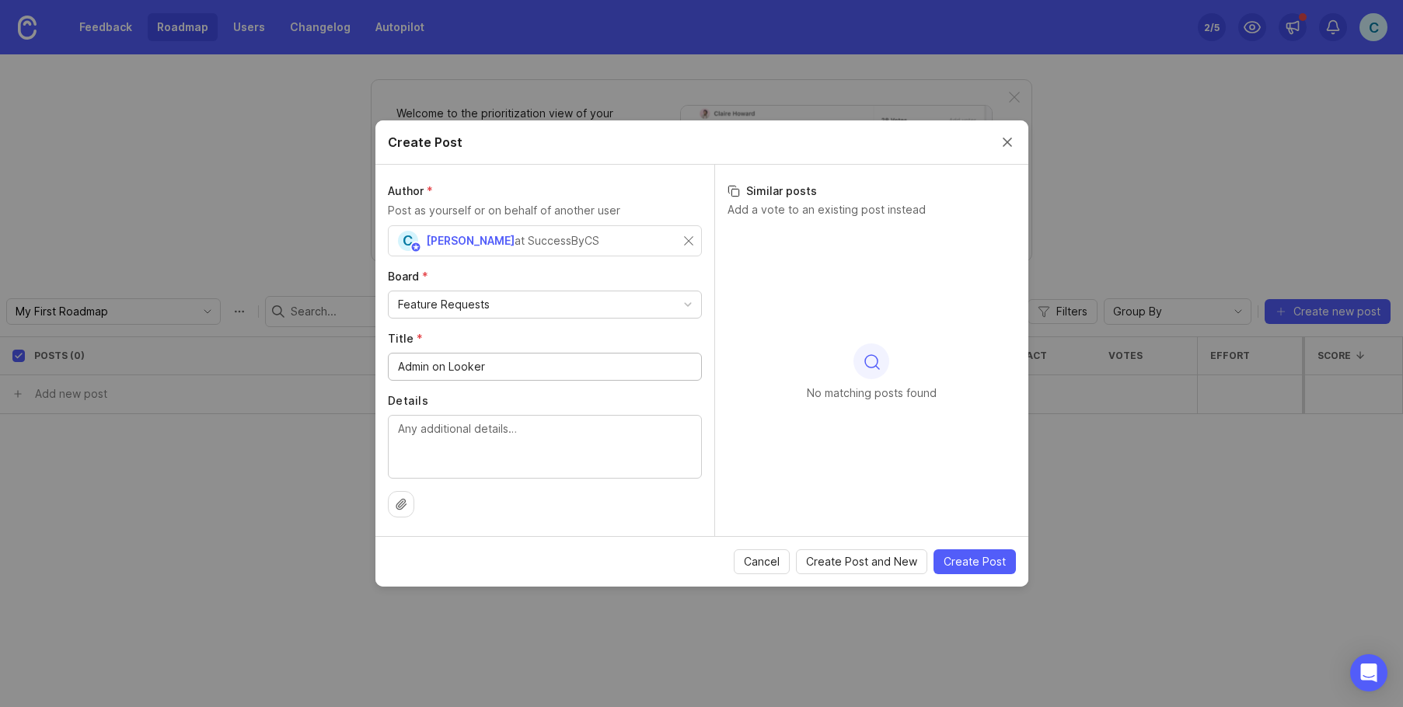
type input "Admin on Looker"
click at [504, 439] on textarea "Details" at bounding box center [545, 446] width 294 height 51
type textarea "Surface all the metrics via Looker including drill down"
click at [969, 558] on span "Create Post" at bounding box center [975, 562] width 62 height 16
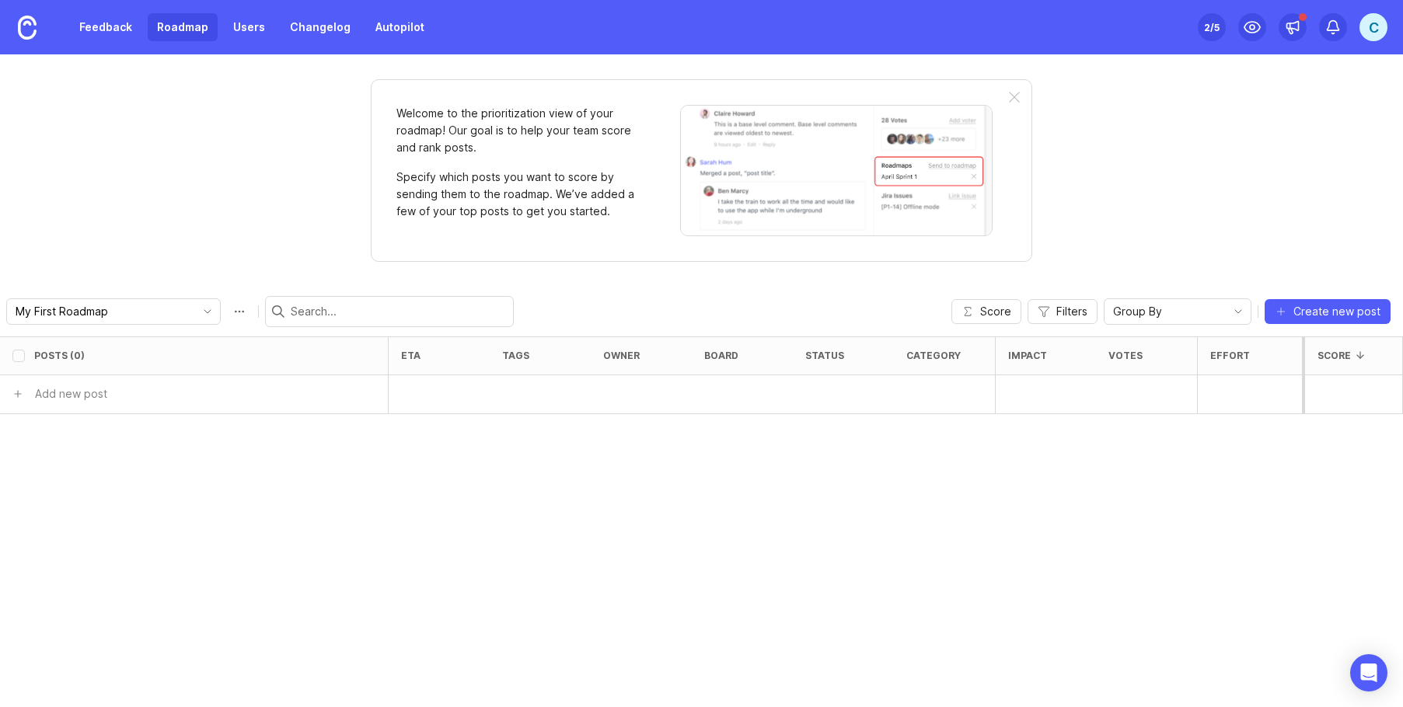
checkbox input "false"
click at [1341, 313] on span "Create new post" at bounding box center [1337, 312] width 87 height 16
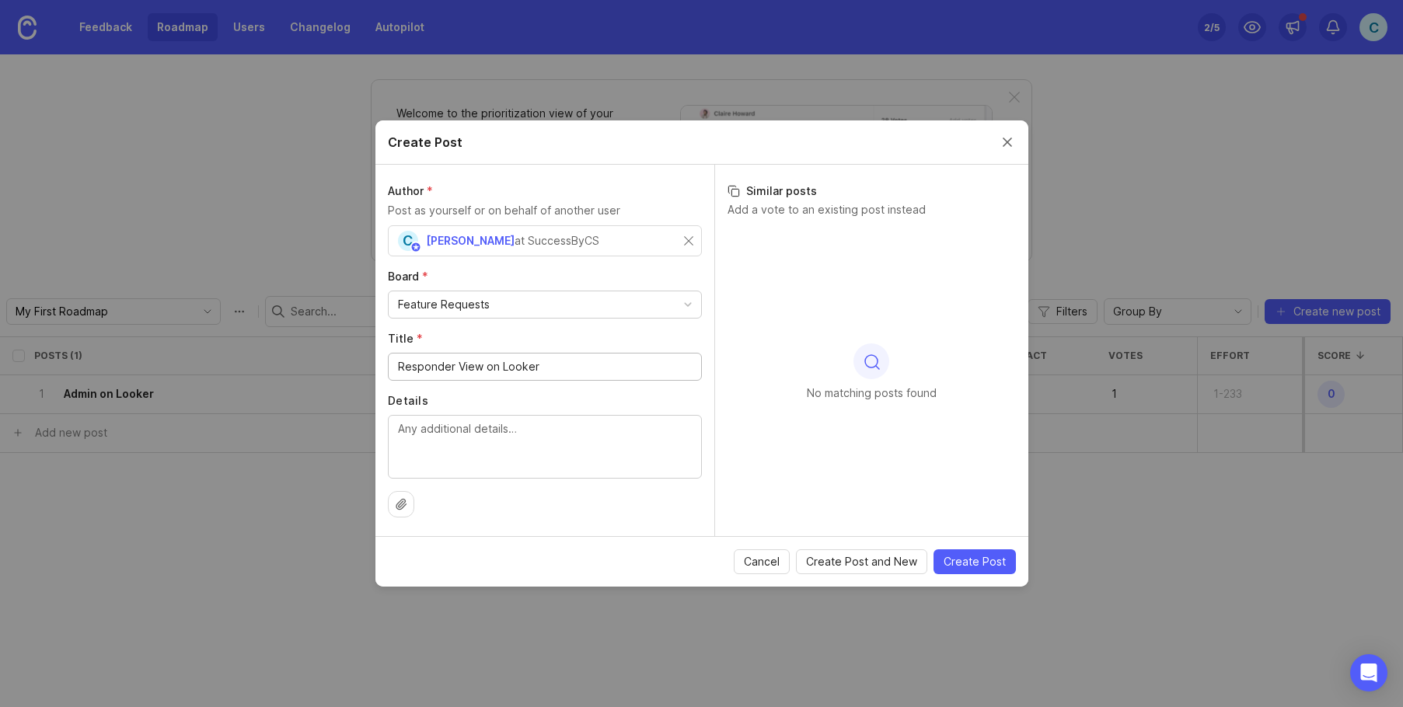
type input "Responder View on Looker"
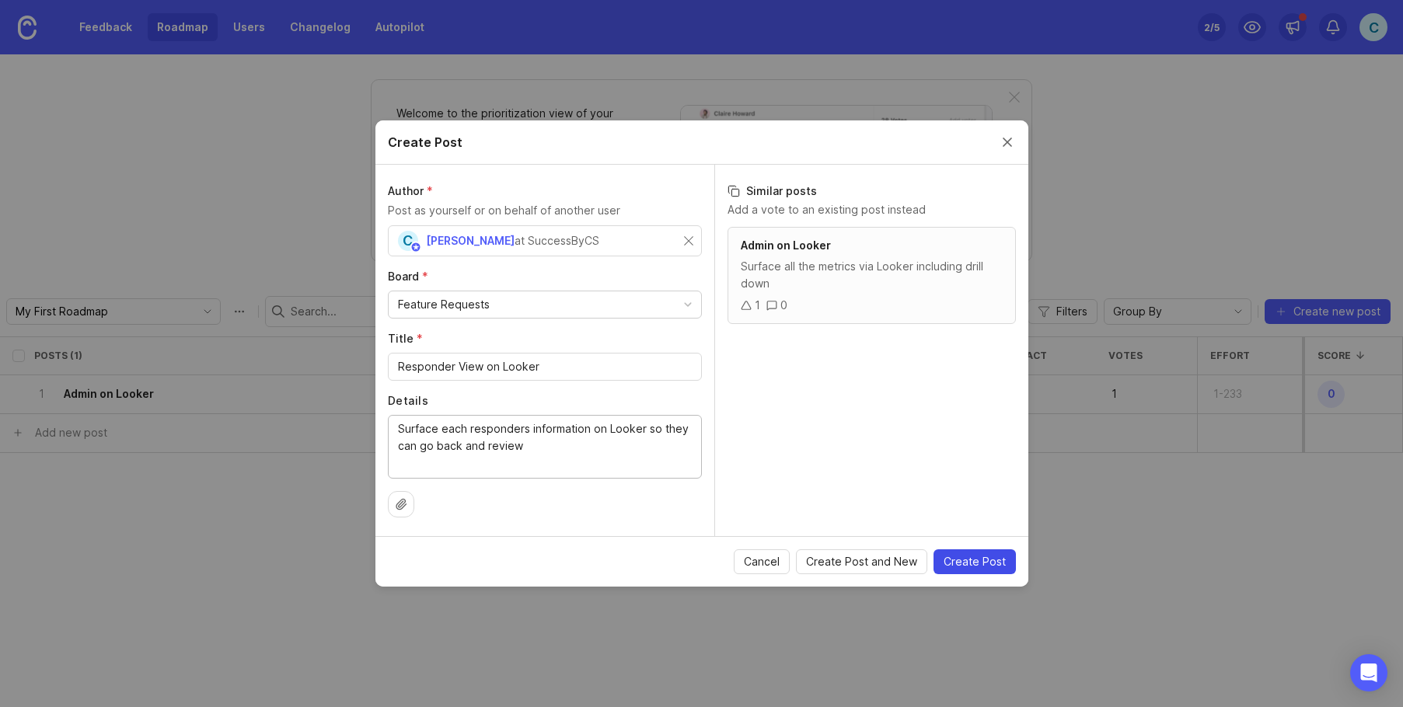
type textarea "Surface each responders information on Looker so they can go back and review"
click at [955, 572] on button "Create Post" at bounding box center [975, 562] width 82 height 25
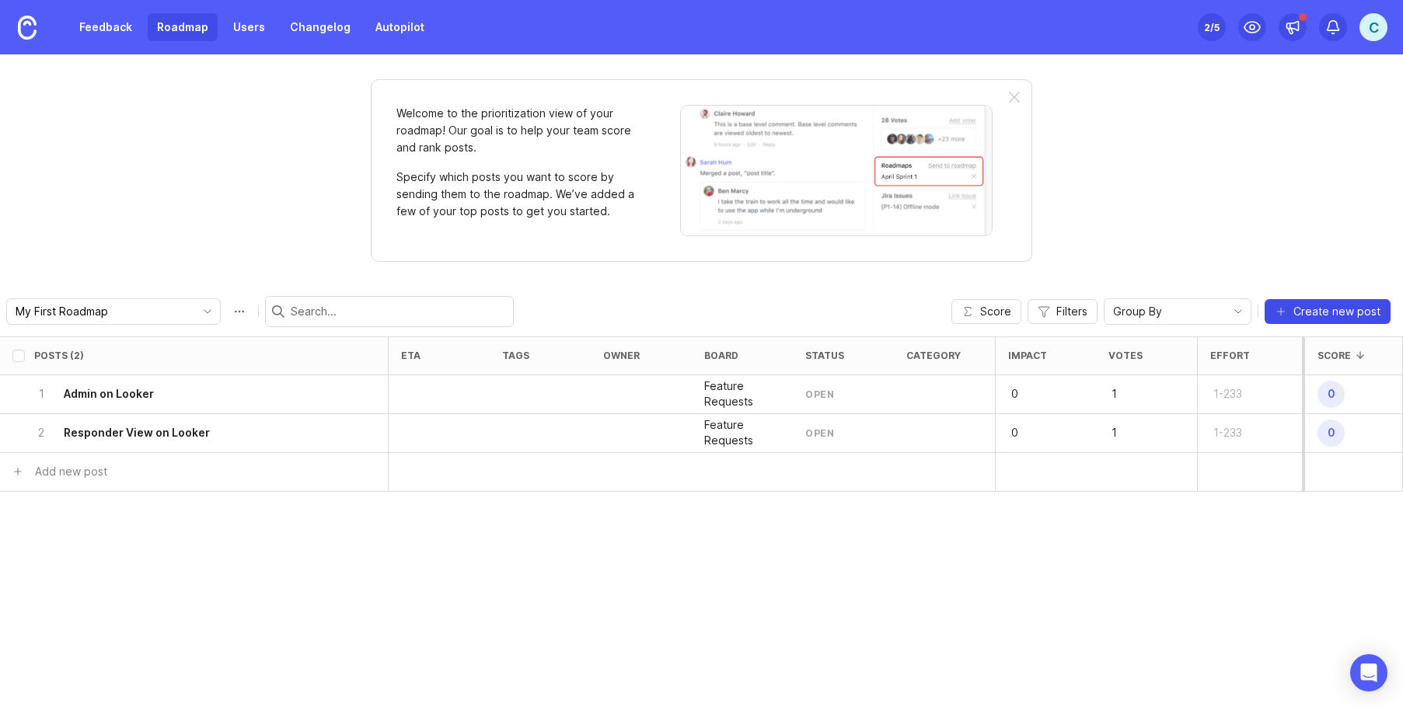
click at [1333, 313] on span "Create new post" at bounding box center [1337, 312] width 87 height 16
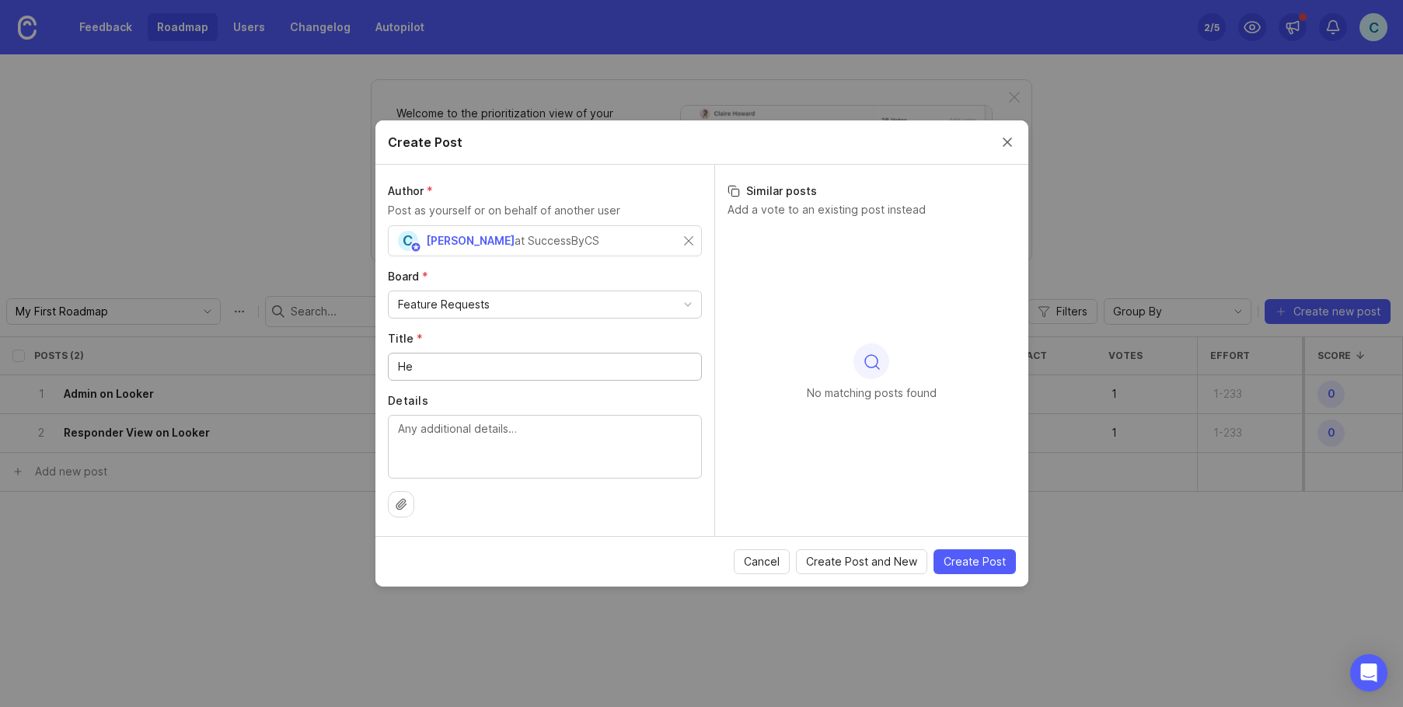
type input "H"
type input "Healthscore"
click at [401, 426] on textarea "Details" at bounding box center [545, 446] width 294 height 51
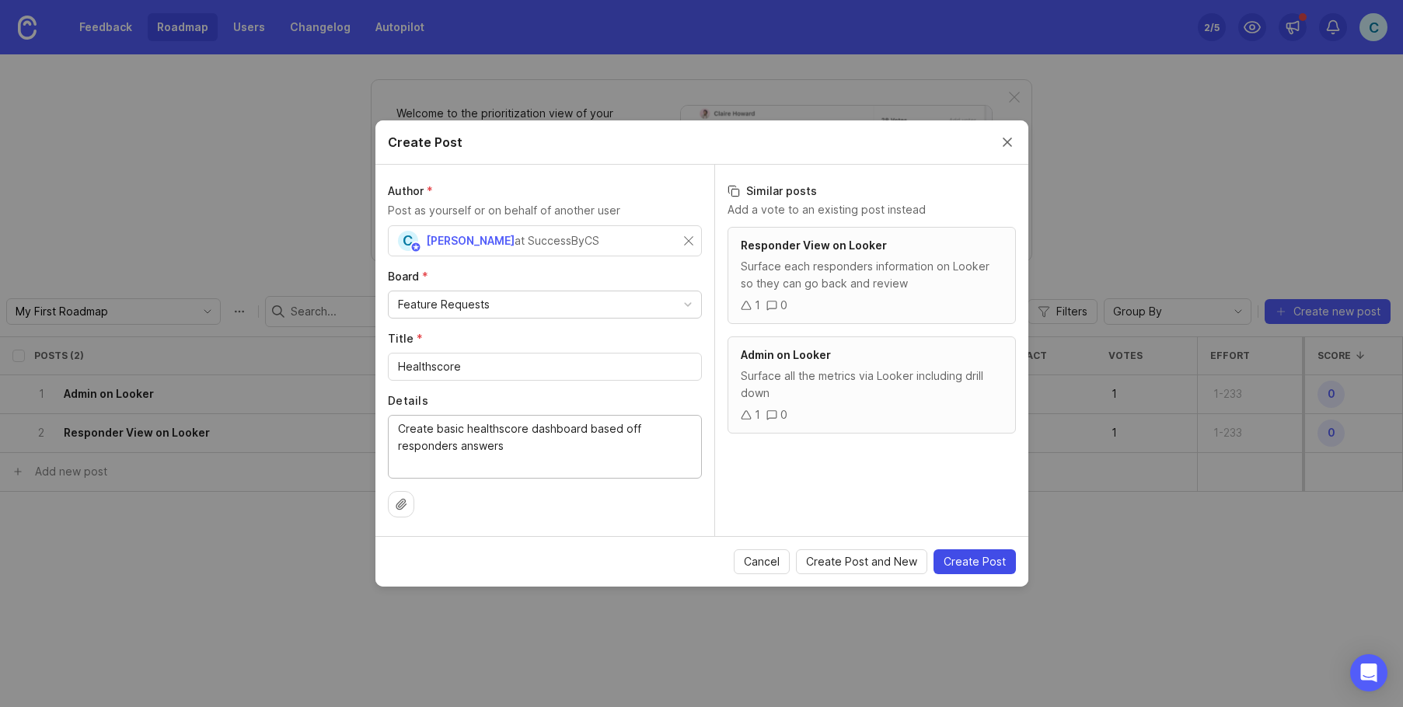
type textarea "Create basic healthscore dashboard based off responders answers"
click at [980, 559] on span "Create Post" at bounding box center [975, 562] width 62 height 16
